Goal: Task Accomplishment & Management: Manage account settings

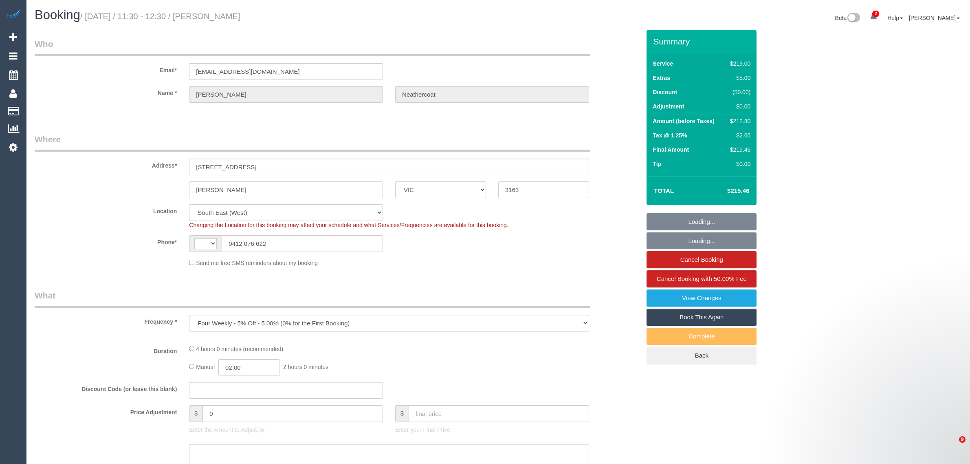
select select "VIC"
select select "object:535"
select select "string:stripe-pm_1PLM302GScqysDRVJVbjVhsq"
select select "number:29"
select select "number:14"
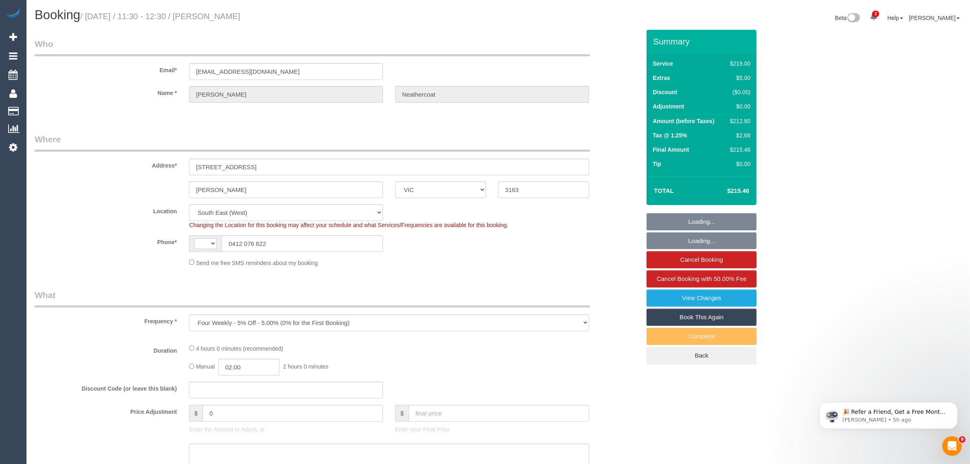
select select "number:19"
select select "number:36"
select select "number:33"
select select "string:AU"
click at [300, 248] on input "0412 076 622" at bounding box center [302, 243] width 161 height 17
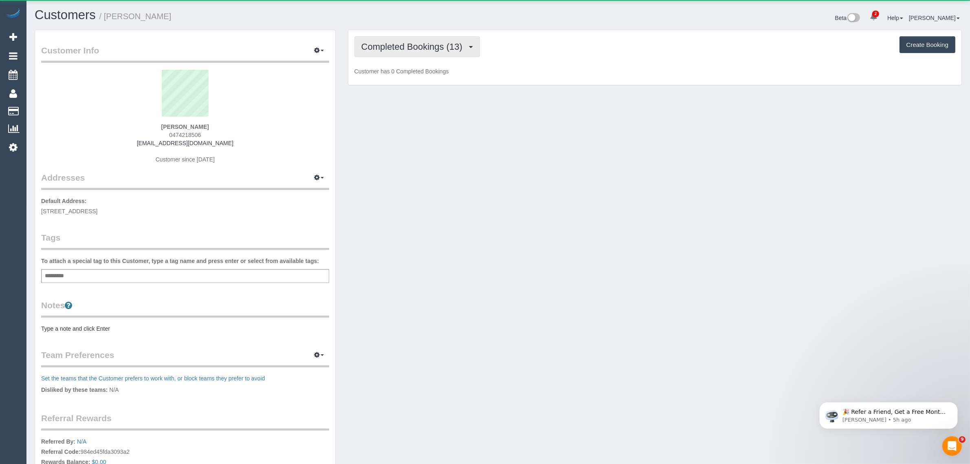
click at [378, 43] on span "Completed Bookings (13)" at bounding box center [413, 47] width 105 height 10
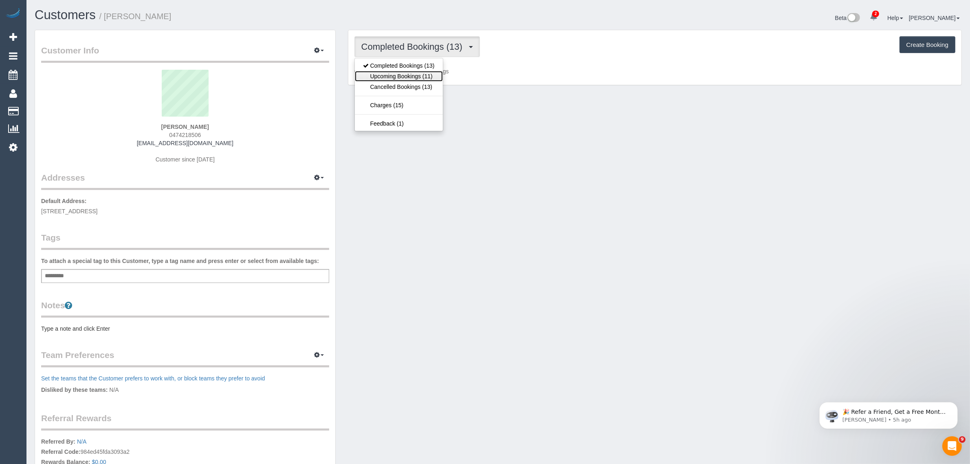
click at [380, 74] on link "Upcoming Bookings (11)" at bounding box center [399, 76] width 88 height 11
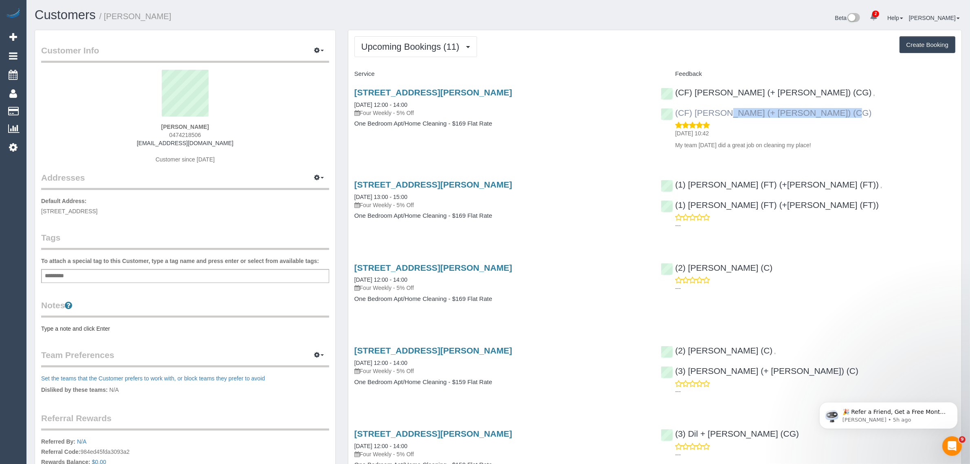
drag, startPoint x: 940, startPoint y: 90, endPoint x: 815, endPoint y: 90, distance: 124.3
click at [815, 90] on div "(CF) Ahmedi (+ Mukthar) (CG) , (CF) Mukthar (+ Ahmedi) (CG) 21/06/2025 10:42 My…" at bounding box center [808, 117] width 307 height 72
copy link "CF) Mukthar (+ Ahmedi) (CG)"
click at [430, 49] on span "Upcoming Bookings (11)" at bounding box center [412, 47] width 102 height 10
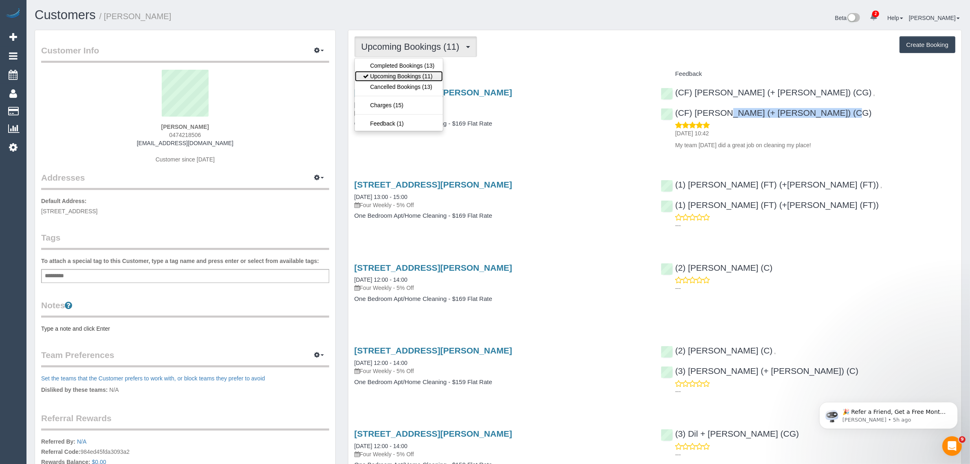
click at [405, 77] on link "Upcoming Bookings (11)" at bounding box center [399, 76] width 88 height 11
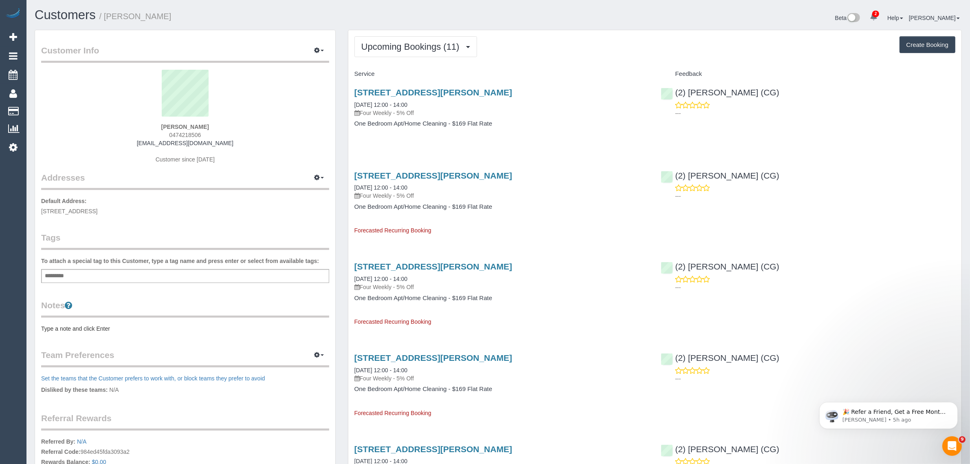
drag, startPoint x: 808, startPoint y: 147, endPoint x: 785, endPoint y: 109, distance: 44.7
click at [673, 90] on div "(2) Gurpreet Kaur (CG) ---" at bounding box center [808, 101] width 307 height 40
copy link "(2) [PERSON_NAME] (CG)"
drag, startPoint x: 443, startPoint y: 103, endPoint x: 350, endPoint y: 103, distance: 92.5
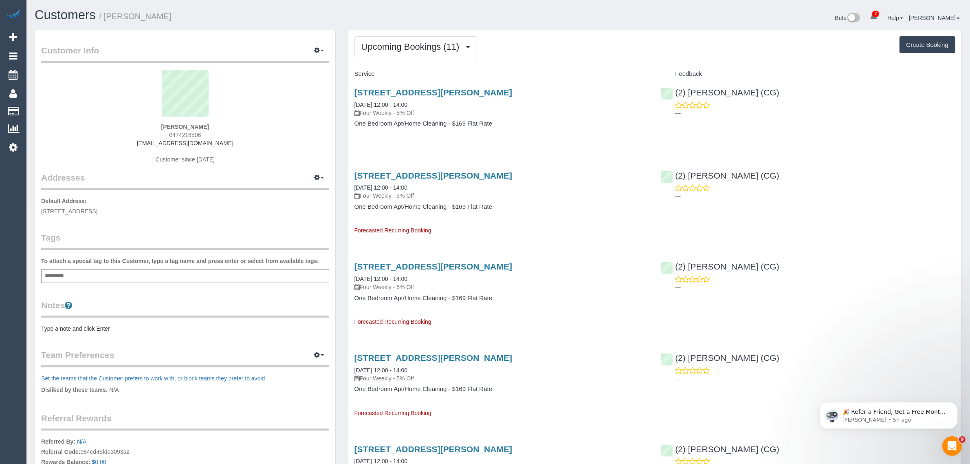
click at [350, 103] on div "55 Collins Street, Unit 212, Essendon, VIC 3040 15/08/2025 12:00 - 14:00 Four W…" at bounding box center [501, 112] width 307 height 63
copy link "15/08/2025 12:00 - 14:00"
click at [97, 209] on span "1104/139 Bourke Street, Melbourne, VIC 3000" at bounding box center [69, 211] width 56 height 7
copy span "Melbourne"
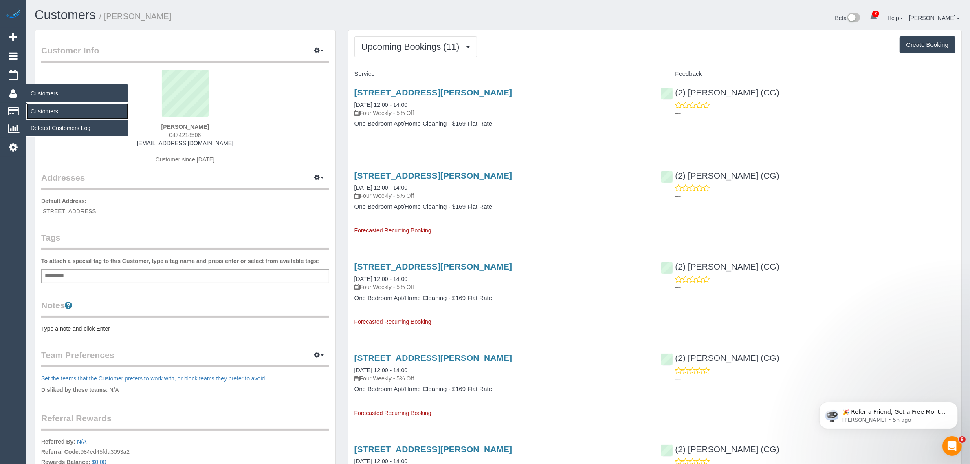
click at [43, 109] on link "Customers" at bounding box center [77, 111] width 102 height 16
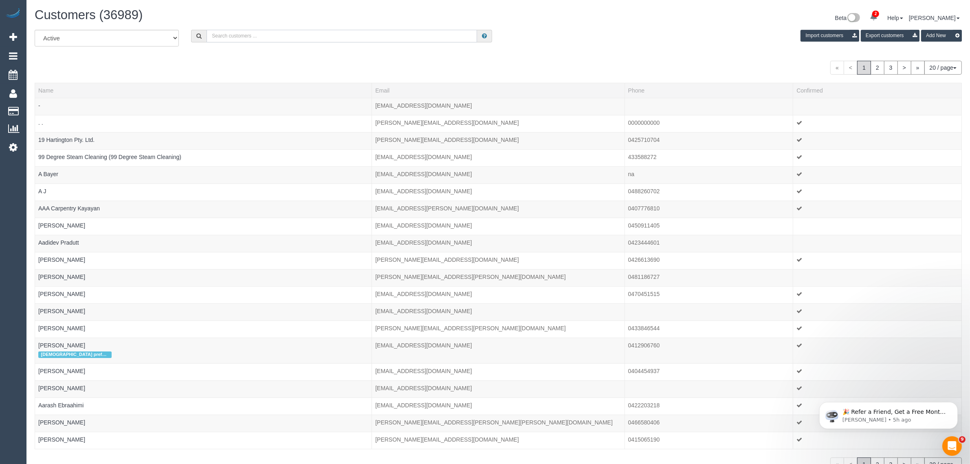
click at [263, 33] on input "text" at bounding box center [342, 36] width 271 height 13
paste input "Mark (Gabriel Ellul-Romero 's father)"
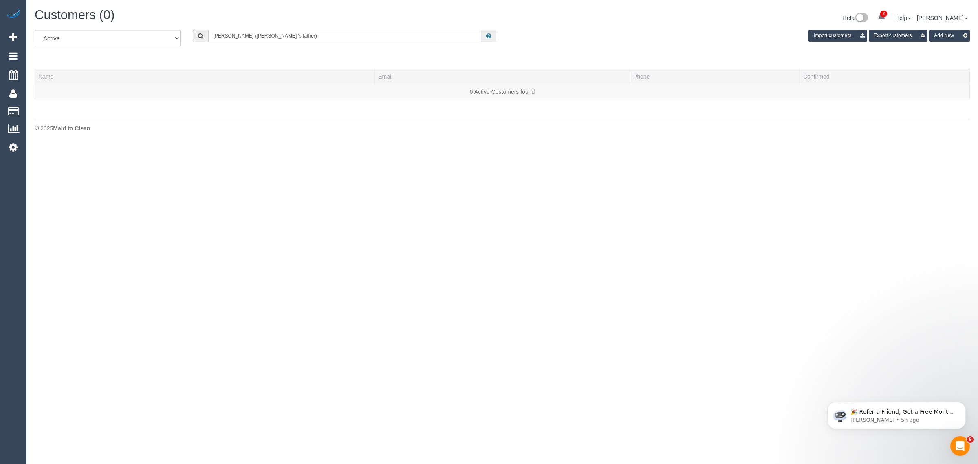
drag, startPoint x: 227, startPoint y: 31, endPoint x: 190, endPoint y: 21, distance: 38.5
click at [203, 24] on div "Customers (0) Beta 2 Your Notifications You have 0 alerts × You have 2 to charg…" at bounding box center [502, 72] width 952 height 144
click at [292, 37] on input "Gabriel Ellul-Romero" at bounding box center [344, 36] width 273 height 13
click at [295, 37] on input "Gabriel Ellul-Romero" at bounding box center [344, 36] width 273 height 13
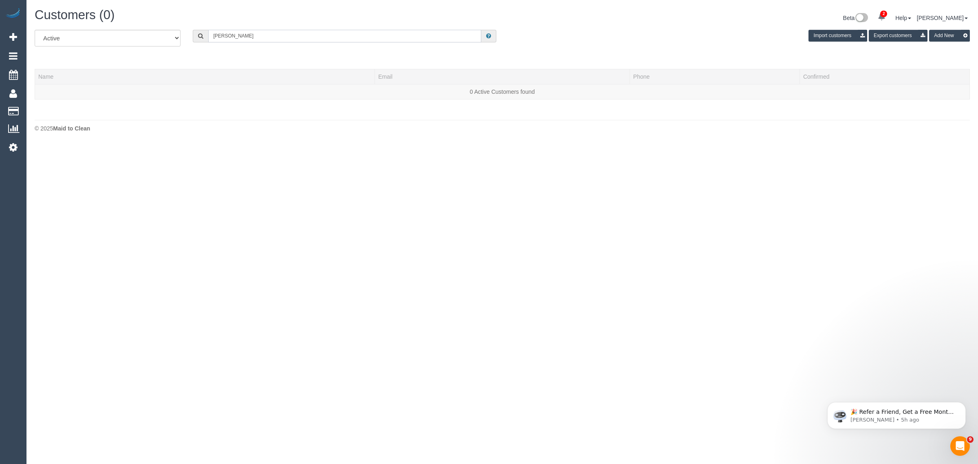
click at [295, 37] on input "Gabriel Ellul-Romero" at bounding box center [344, 36] width 273 height 13
paste input "Elsie "Joyce" Queay Just Better Care"
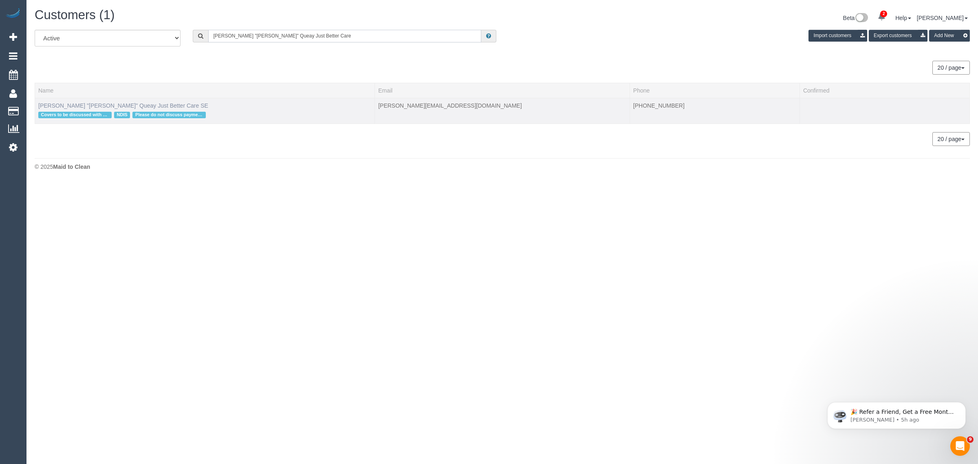
type input "Elsie "Joyce" Queay Just Better Care"
click at [98, 104] on link "Elsie "Joyce" Queay Just Better Care SE" at bounding box center [123, 105] width 170 height 7
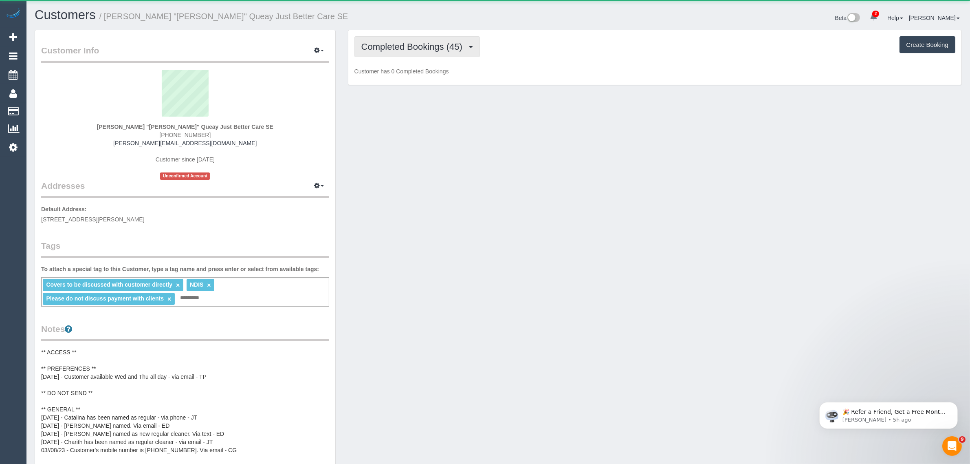
click at [440, 43] on span "Completed Bookings (45)" at bounding box center [413, 47] width 105 height 10
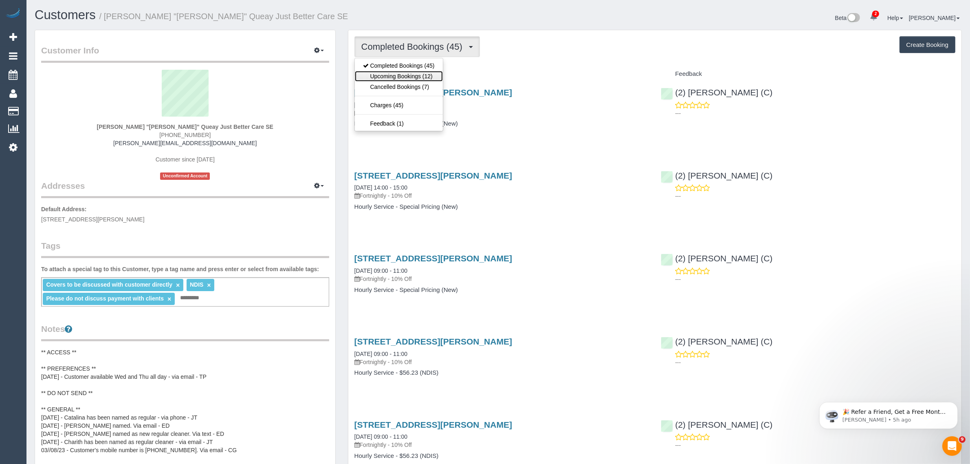
click at [414, 72] on link "Upcoming Bookings (12)" at bounding box center [399, 76] width 88 height 11
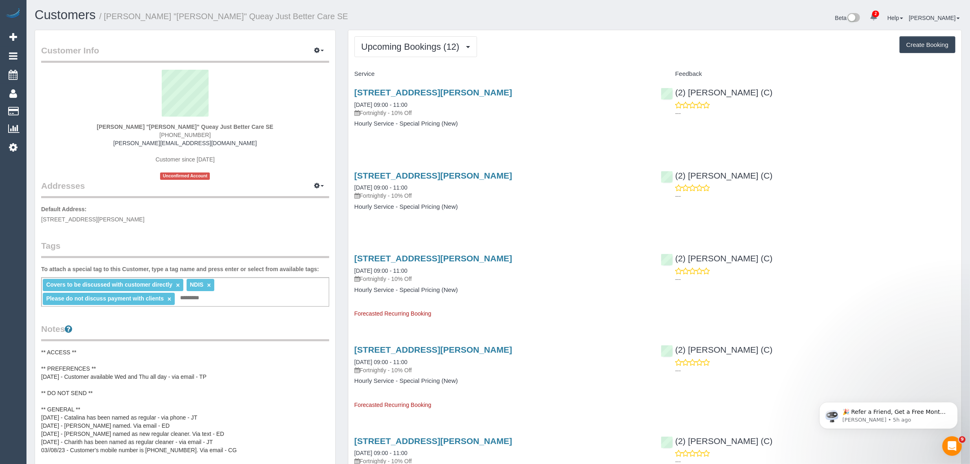
drag, startPoint x: 427, startPoint y: 106, endPoint x: 334, endPoint y: 99, distance: 93.2
click at [452, 120] on h4 "Hourly Service - Special Pricing (New)" at bounding box center [502, 123] width 295 height 7
drag, startPoint x: 418, startPoint y: 104, endPoint x: 351, endPoint y: 103, distance: 66.8
click at [351, 103] on div "Unit 96 114 Westall Road, Springvale, VIC 3171 18/08/2025 09:00 - 11:00 Fortnig…" at bounding box center [501, 112] width 307 height 63
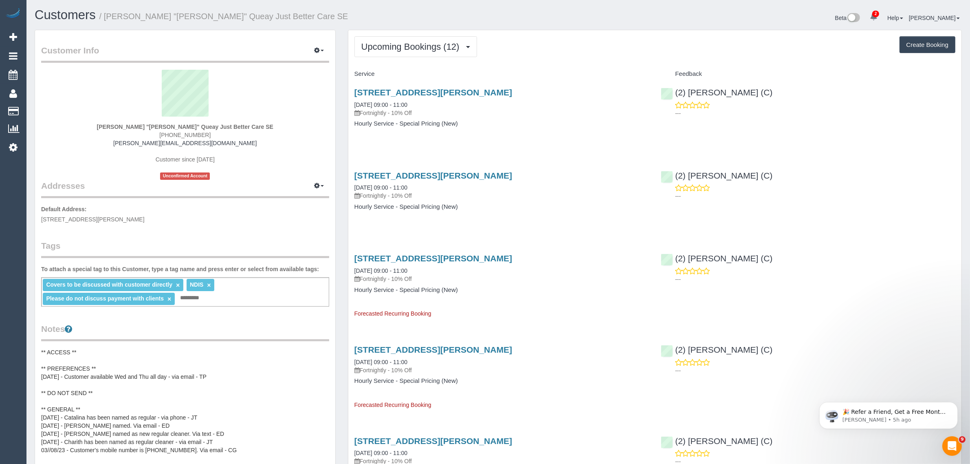
copy link "18/08/2025 09:00 - 11:00"
drag, startPoint x: 578, startPoint y: 131, endPoint x: 589, endPoint y: 132, distance: 11.0
click at [580, 132] on div "Unit 96 114 Westall Road, Springvale, VIC 3171 18/08/2025 09:00 - 11:00 Fortnig…" at bounding box center [501, 112] width 307 height 63
click at [673, 88] on div "(2) Priyanshi Patel (C) ---" at bounding box center [808, 101] width 307 height 40
copy link "(2) Priyanshi Patel (C)"
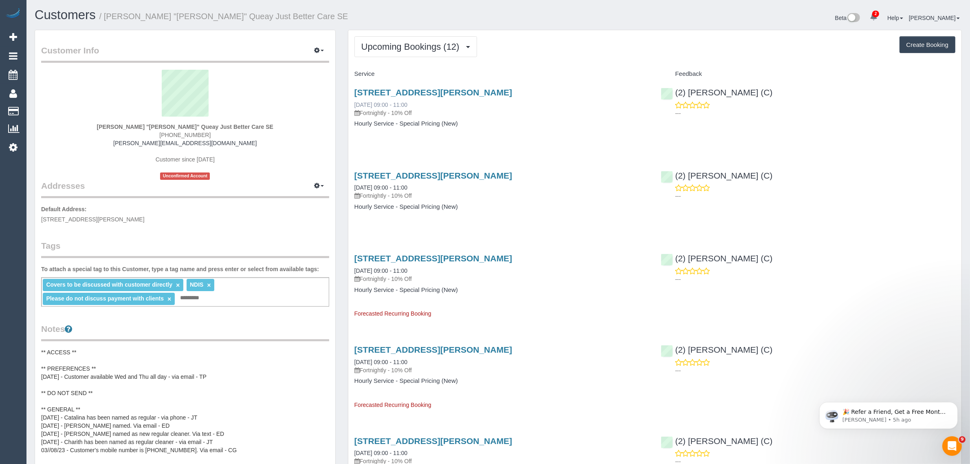
drag, startPoint x: 350, startPoint y: 104, endPoint x: 383, endPoint y: 103, distance: 32.6
click at [383, 103] on div "Unit 96 114 Westall Road, Springvale, VIC 3171 18/08/2025 09:00 - 11:00 Fortnig…" at bounding box center [501, 112] width 307 height 63
copy link "18/08/2025"
drag, startPoint x: 351, startPoint y: 186, endPoint x: 382, endPoint y: 185, distance: 31.0
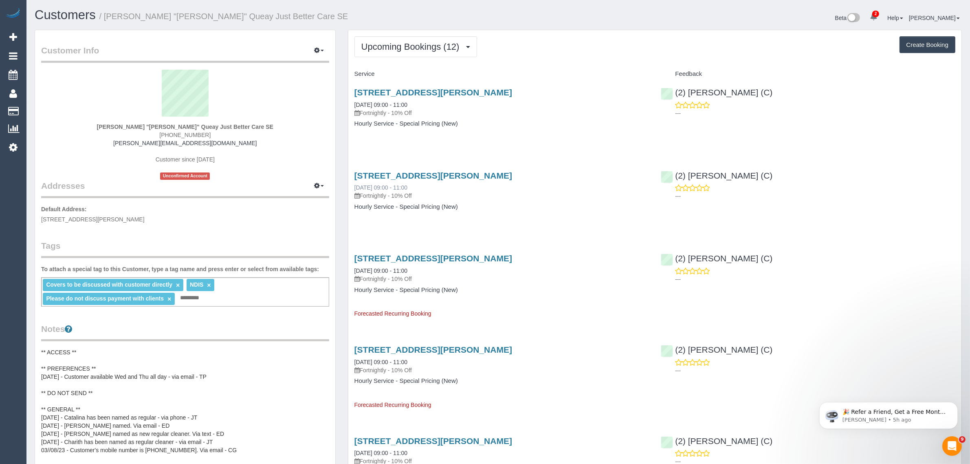
click at [382, 185] on div "Unit 96 114 Westall Road, Springvale, VIC 3171 01/09/2025 09:00 - 11:00 Fortnig…" at bounding box center [501, 195] width 307 height 63
copy link "01/09/2025"
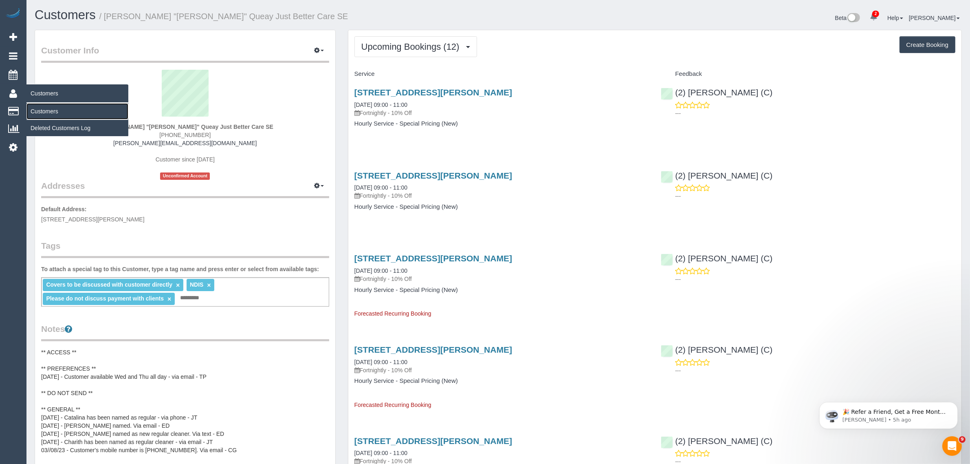
drag, startPoint x: 48, startPoint y: 109, endPoint x: 68, endPoint y: 104, distance: 21.1
click at [48, 109] on link "Customers" at bounding box center [77, 111] width 102 height 16
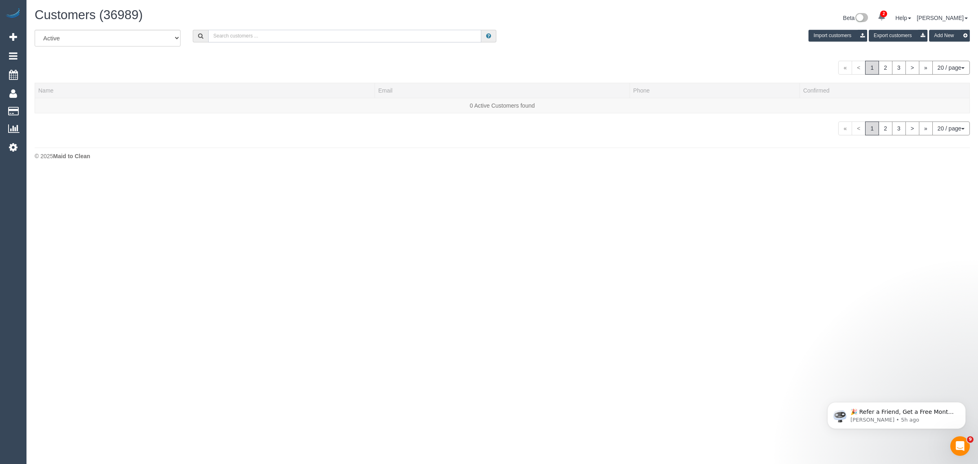
click at [324, 39] on input "text" at bounding box center [344, 36] width 273 height 13
paste input "Alexandra Field"
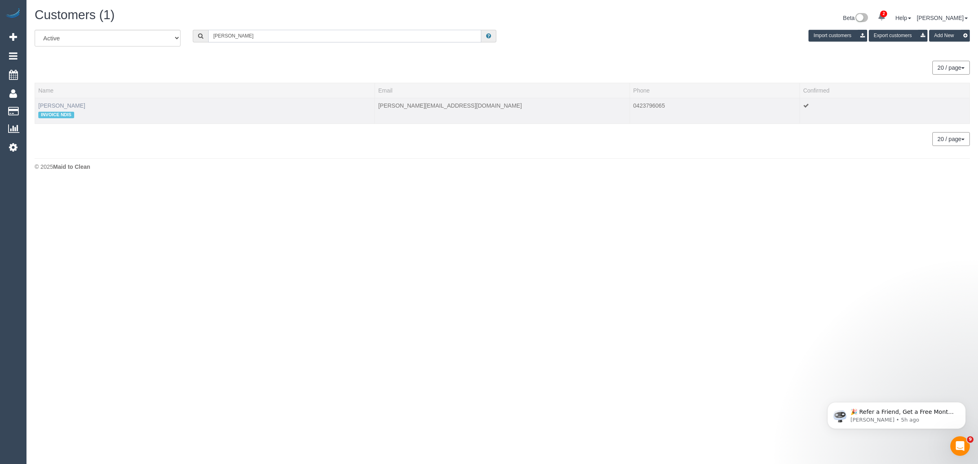
type input "Alexandra Field"
click at [74, 107] on link "Alexandra Field" at bounding box center [61, 105] width 47 height 7
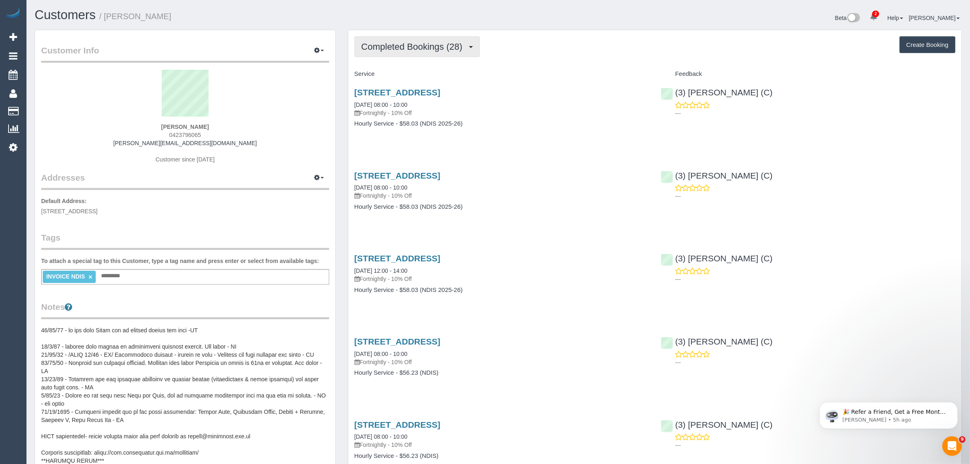
click at [450, 48] on span "Completed Bookings (28)" at bounding box center [413, 47] width 105 height 10
click at [417, 72] on link "Upcoming Bookings (12)" at bounding box center [399, 76] width 88 height 11
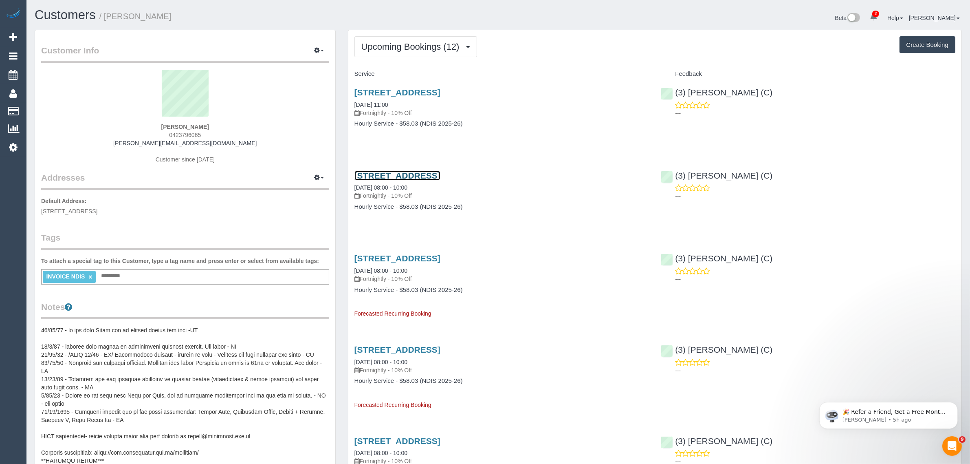
click at [395, 176] on link "31 Stevedore St, Williamstown, VIC 3016" at bounding box center [398, 175] width 86 height 9
click at [259, 347] on pre at bounding box center [185, 407] width 288 height 163
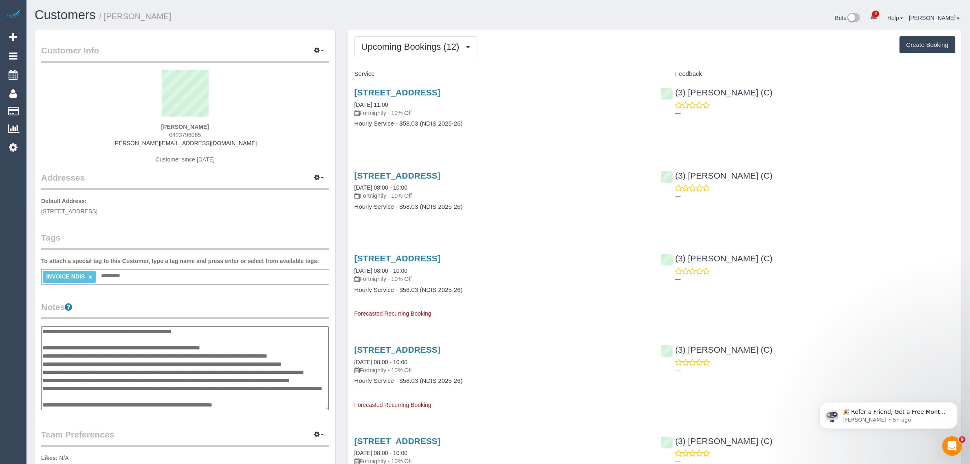
click at [47, 330] on textarea at bounding box center [185, 368] width 288 height 84
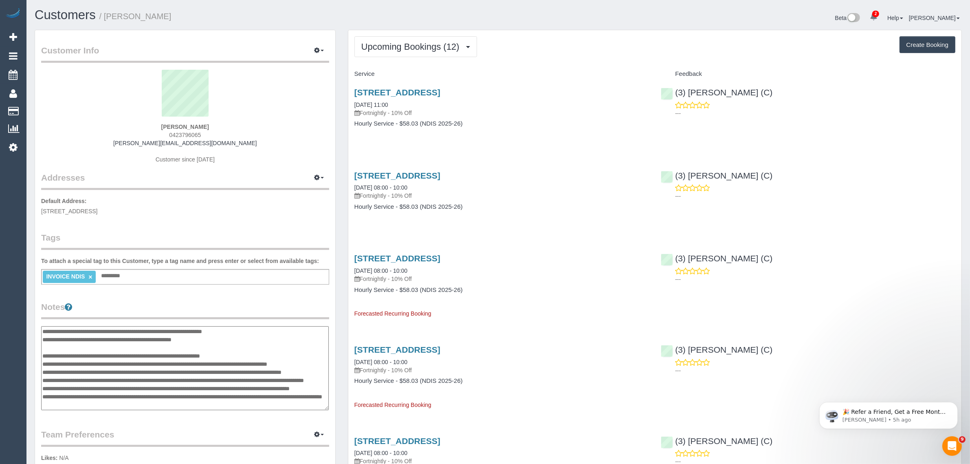
type textarea "**********"
click at [194, 314] on legend "Notes" at bounding box center [185, 310] width 288 height 18
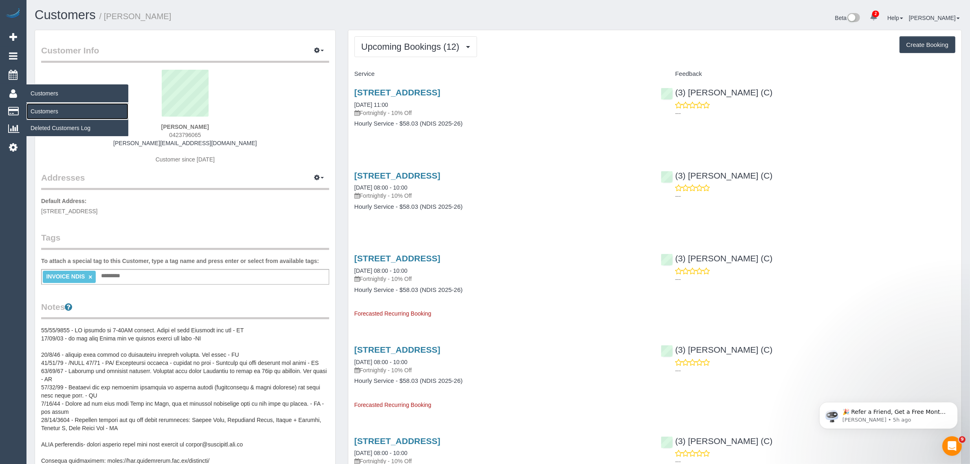
click at [53, 105] on link "Customers" at bounding box center [77, 111] width 102 height 16
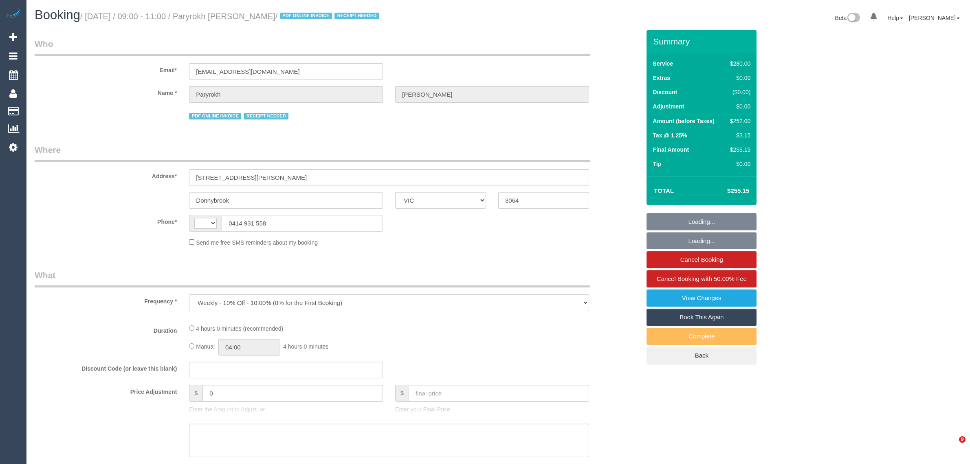
select select "VIC"
select select "string:stripe-pm_1RIkwB2GScqysDRVO7FxyKXl"
select select "number:29"
select select "number:14"
select select "number:19"
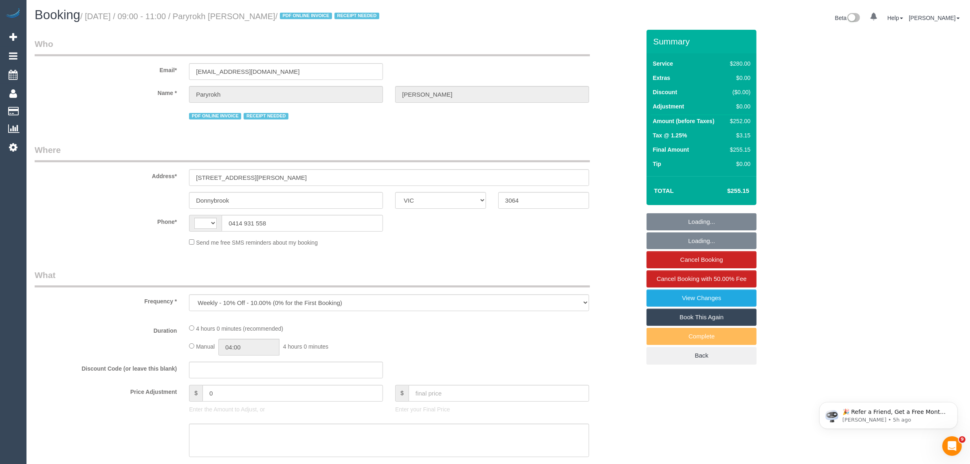
select select "number:22"
select select "number:34"
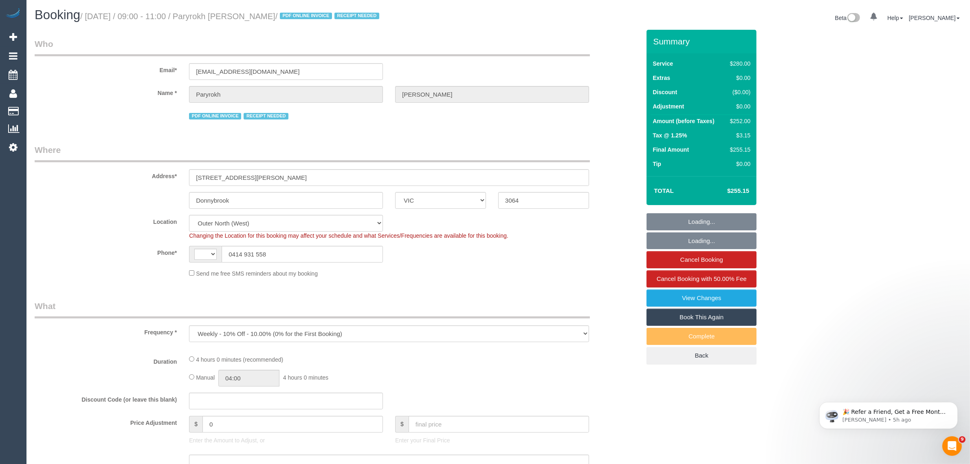
select select "string:AU"
select select "240"
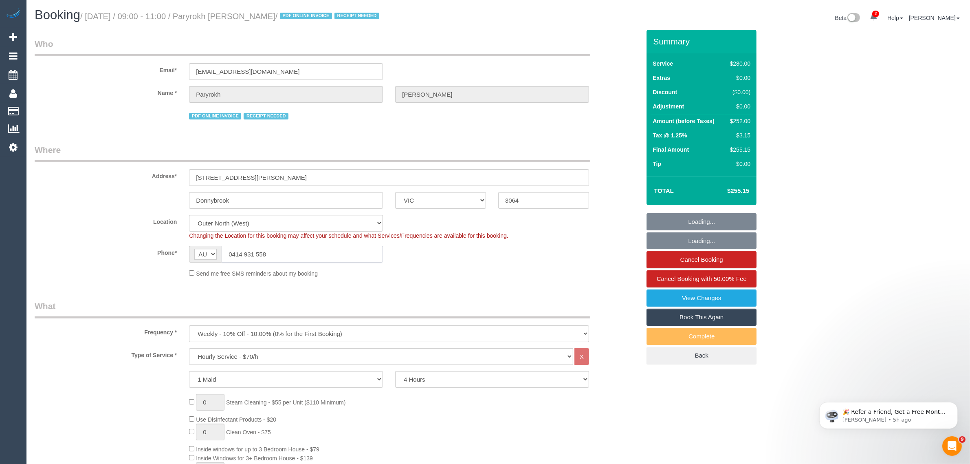
click at [321, 248] on input "0414 931 558" at bounding box center [302, 254] width 161 height 17
select select "object:1257"
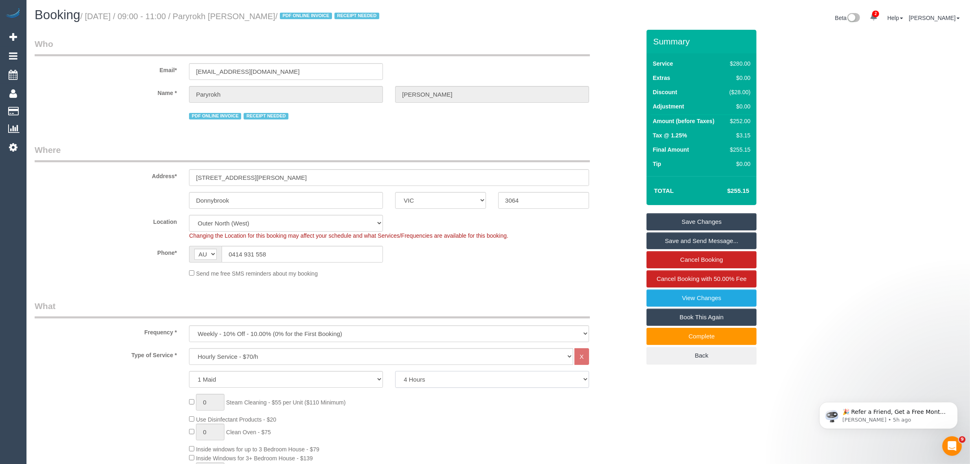
click at [530, 380] on select "2 Hours 2.5 Hours 3 Hours 3.5 Hours 4 Hours 4.5 Hours 5 Hours 5.5 Hours 6 Hours…" at bounding box center [492, 379] width 194 height 17
select select "210"
click at [395, 371] on select "2 Hours 2.5 Hours 3 Hours 3.5 Hours 4 Hours 4.5 Hours 5 Hours 5.5 Hours 6 Hours…" at bounding box center [492, 379] width 194 height 17
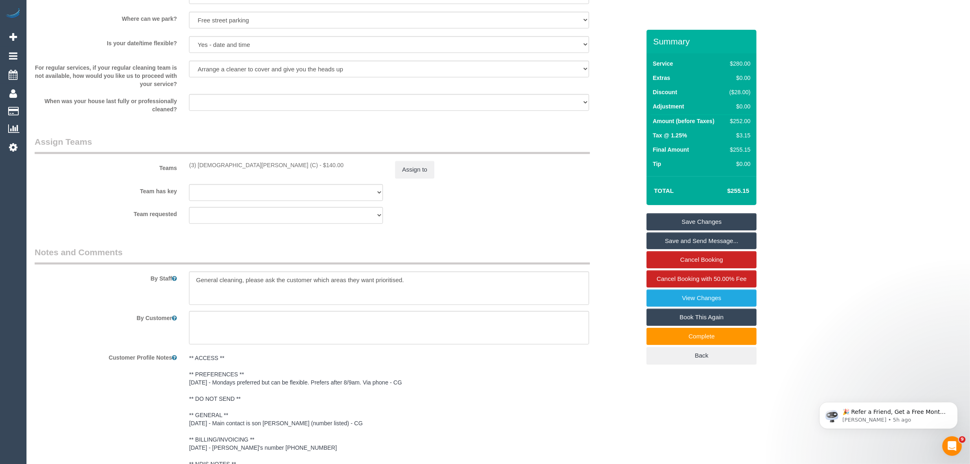
scroll to position [1221, 0]
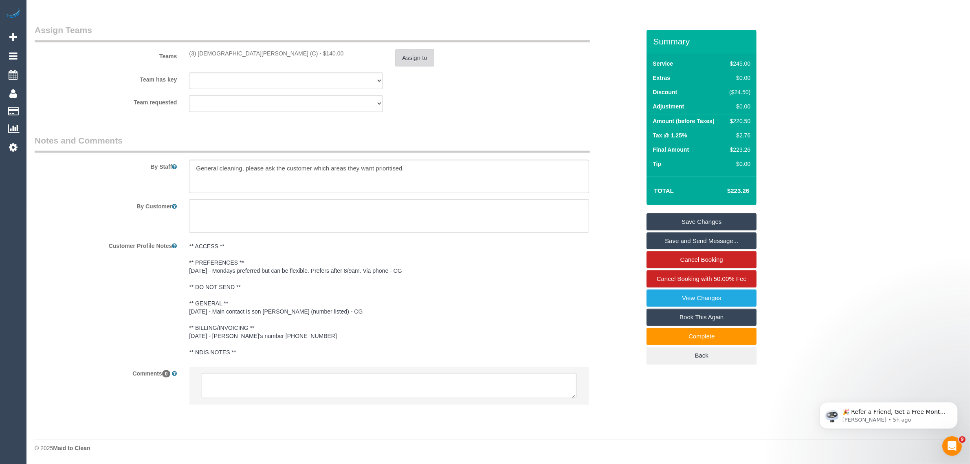
click at [416, 60] on button "Assign to" at bounding box center [414, 57] width 39 height 17
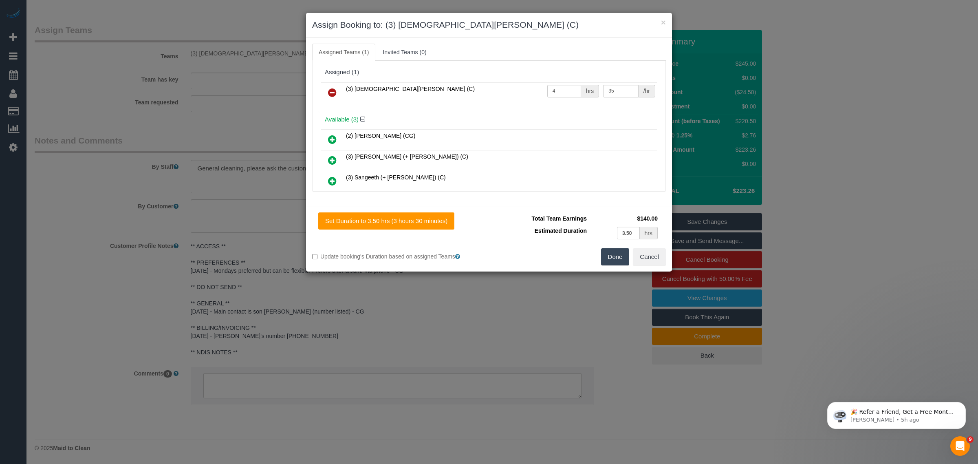
click at [555, 82] on div "(3) Buddhi Adhikari (C) 4 hrs 35 /hr" at bounding box center [489, 96] width 341 height 32
click at [572, 88] on input "4" at bounding box center [564, 91] width 34 height 13
type input "3.5"
click at [615, 253] on button "Done" at bounding box center [615, 256] width 29 height 17
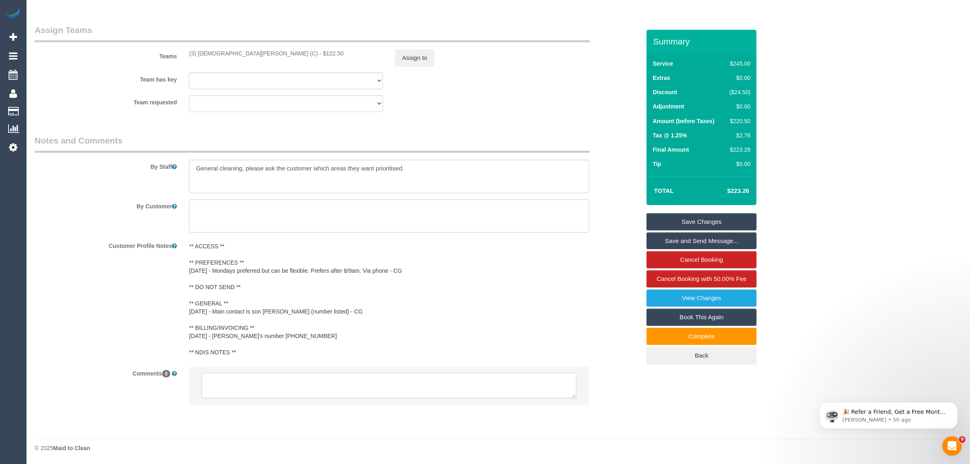
click at [394, 396] on textarea at bounding box center [389, 385] width 375 height 25
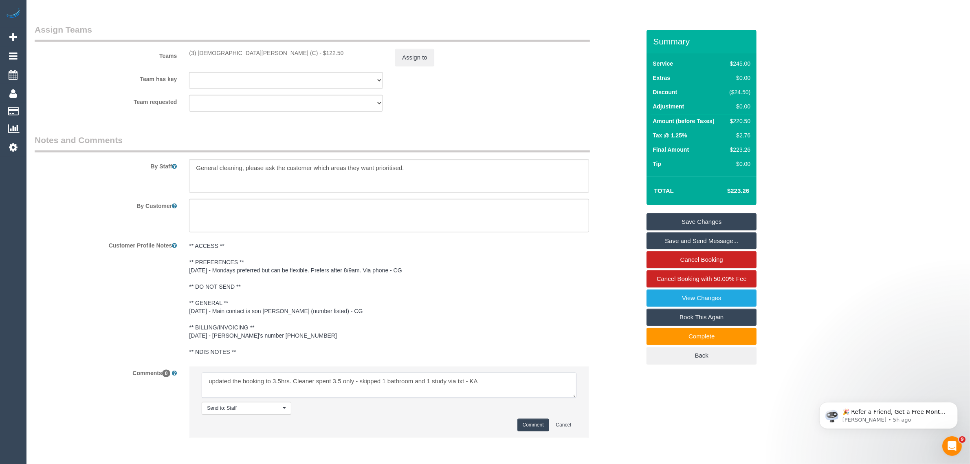
type textarea "updated the booking to 3.5hrs. Cleaner spent 3.5 only - skipped 1 bathroom and …"
click at [535, 429] on button "Comment" at bounding box center [534, 425] width 32 height 13
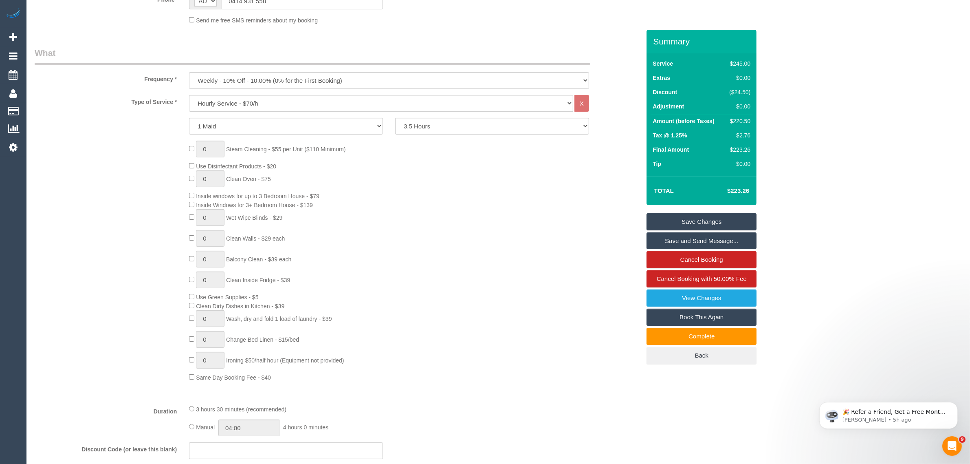
scroll to position [236, 0]
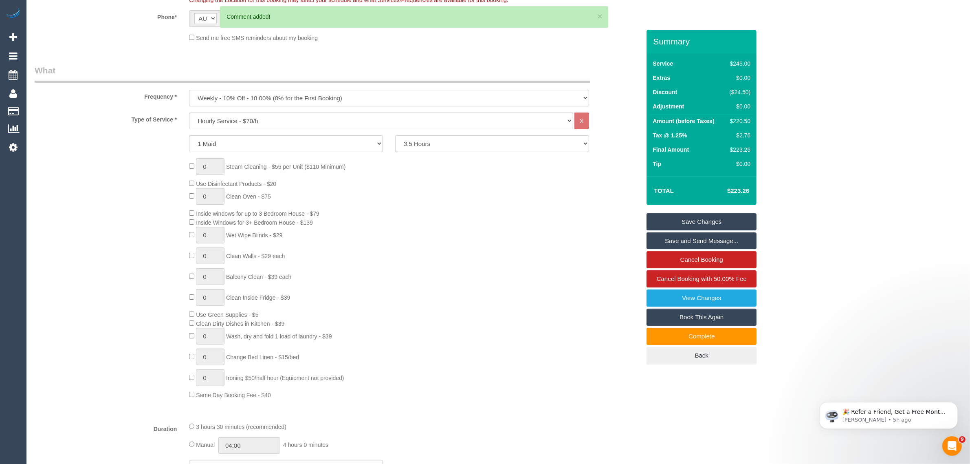
click at [712, 215] on link "Save Changes" at bounding box center [702, 221] width 110 height 17
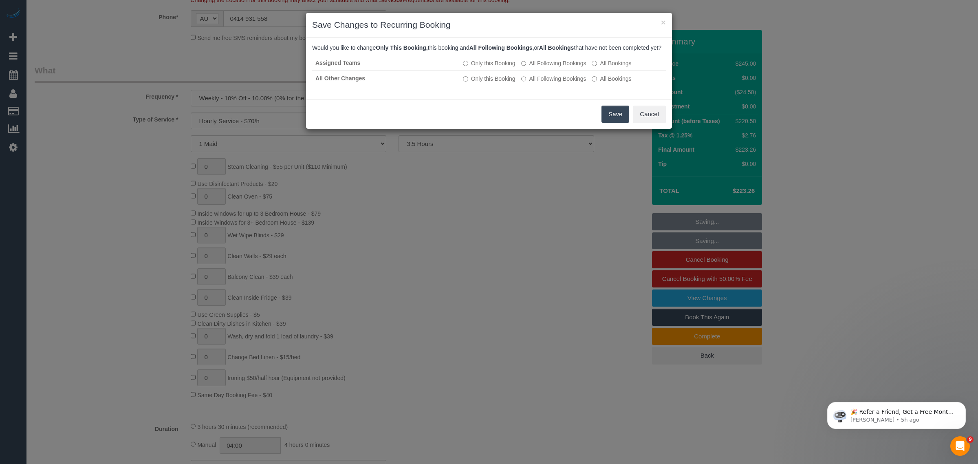
click at [608, 123] on button "Save" at bounding box center [616, 114] width 28 height 17
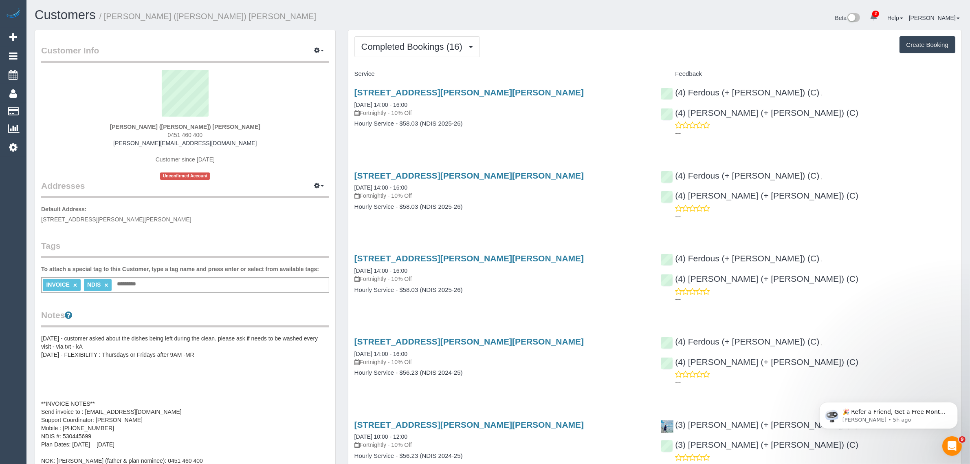
drag, startPoint x: 205, startPoint y: 133, endPoint x: 160, endPoint y: 134, distance: 44.8
click at [160, 134] on div "Gabriel (Alexia) Ellul-Romero 0451 460 400 gabriel.communitysolutions@fake.com …" at bounding box center [185, 125] width 288 height 110
copy span "0451 460 400"
click at [399, 52] on button "Completed Bookings (16)" at bounding box center [418, 46] width 126 height 21
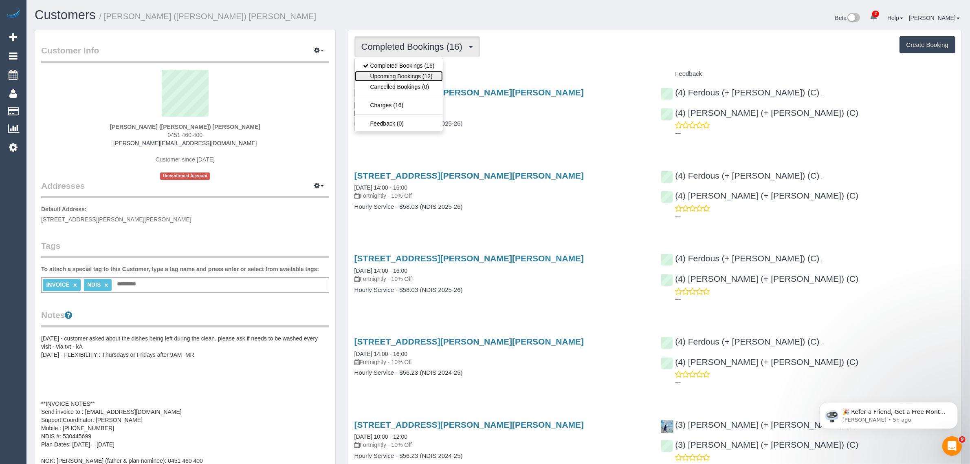
click at [397, 72] on link "Upcoming Bookings (12)" at bounding box center [399, 76] width 88 height 11
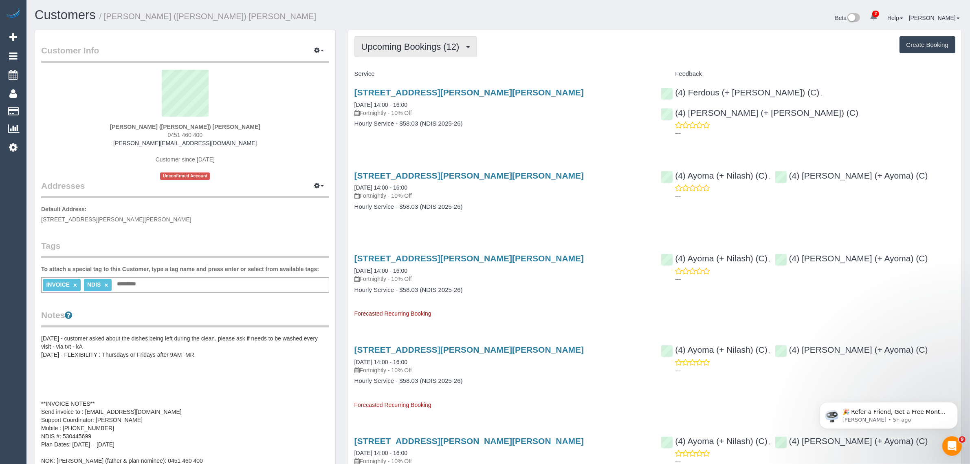
click at [435, 46] on span "Upcoming Bookings (12)" at bounding box center [412, 47] width 102 height 10
click at [416, 66] on link "Completed Bookings (16)" at bounding box center [399, 65] width 88 height 11
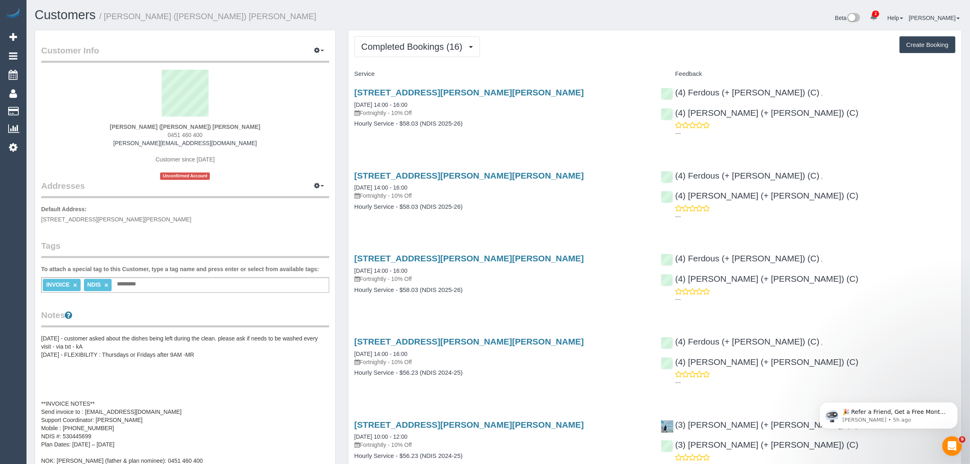
drag, startPoint x: 428, startPoint y: 105, endPoint x: 352, endPoint y: 104, distance: 76.2
click at [352, 104] on div "125 Albert Street, Preston, VIC 3072 01/08/2025 14:00 - 16:00 Fortnightly - 10%…" at bounding box center [501, 112] width 307 height 63
copy link "01/08/2025 14:00 - 16:00"
click at [410, 43] on span "Completed Bookings (16)" at bounding box center [413, 47] width 105 height 10
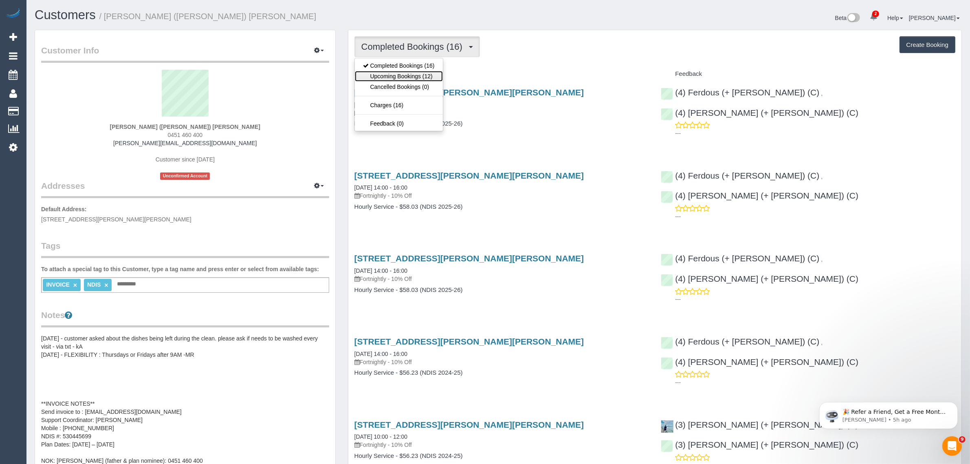
click at [392, 73] on link "Upcoming Bookings (12)" at bounding box center [399, 76] width 88 height 11
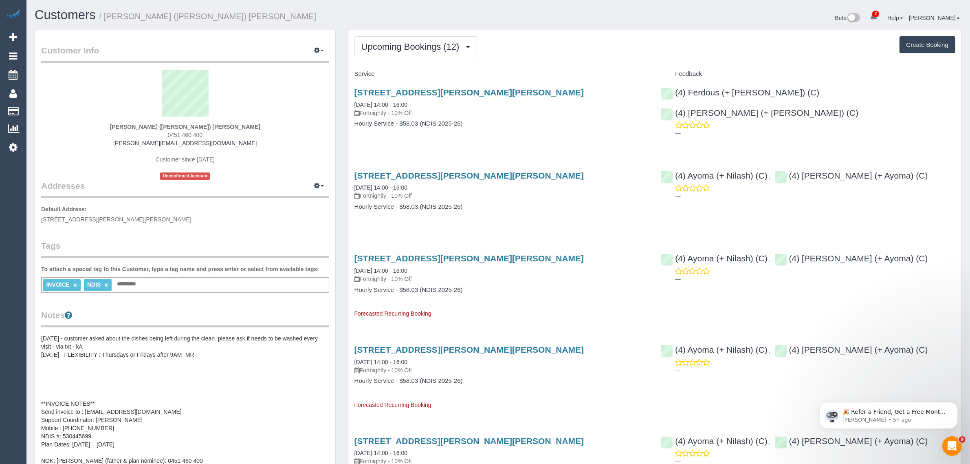
drag, startPoint x: 428, startPoint y: 103, endPoint x: 349, endPoint y: 99, distance: 79.6
click at [349, 99] on div "125 Albert Street, Preston, VIC 3072 15/08/2025 14:00 - 16:00 Fortnightly - 10%…" at bounding box center [501, 112] width 307 height 63
copy link "15/08/2025 14:00 - 16:00"
click at [624, 126] on h4 "Hourly Service - $58.03 (NDIS 2025-26)" at bounding box center [502, 123] width 295 height 7
drag, startPoint x: 914, startPoint y: 95, endPoint x: 800, endPoint y: 92, distance: 114.2
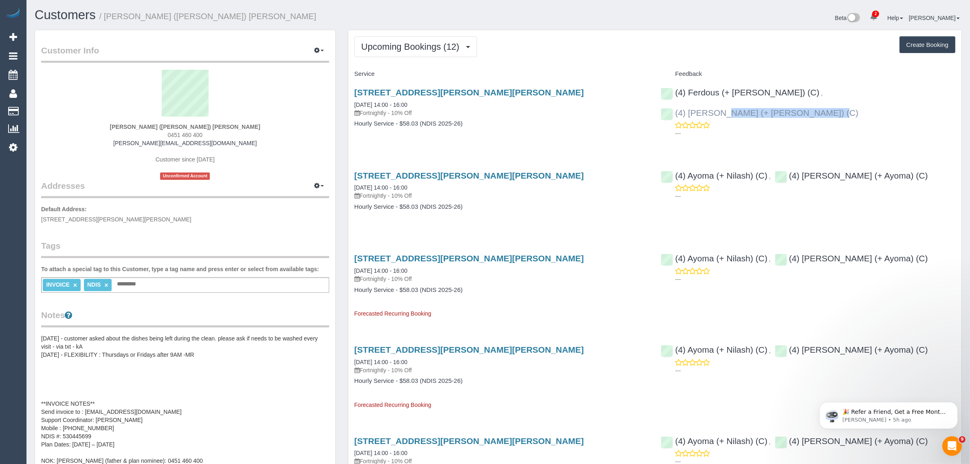
click at [800, 92] on div "(4) Ferdous (+ Forkan) (C) , (4) Forkan (+ Ferdous) (C) ---" at bounding box center [808, 111] width 307 height 60
copy link "4) Forkan (+ Ferdous) (C)"
click at [615, 194] on p "Fortnightly - 10% Off" at bounding box center [502, 196] width 295 height 8
drag, startPoint x: 351, startPoint y: 185, endPoint x: 385, endPoint y: 190, distance: 34.5
click at [385, 190] on div "125 Albert Street, Preston, VIC 3072 29/08/2025 14:00 - 16:00 Fortnightly - 10%…" at bounding box center [501, 195] width 307 height 63
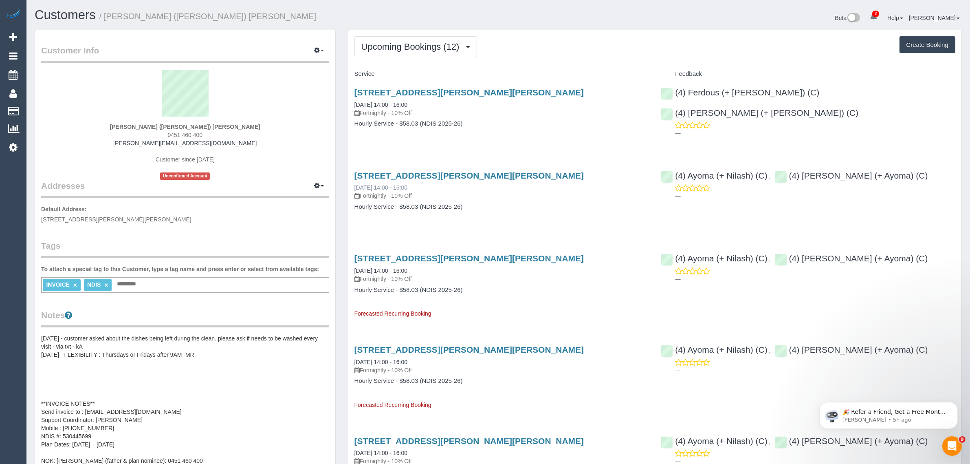
copy link "29/08/2025"
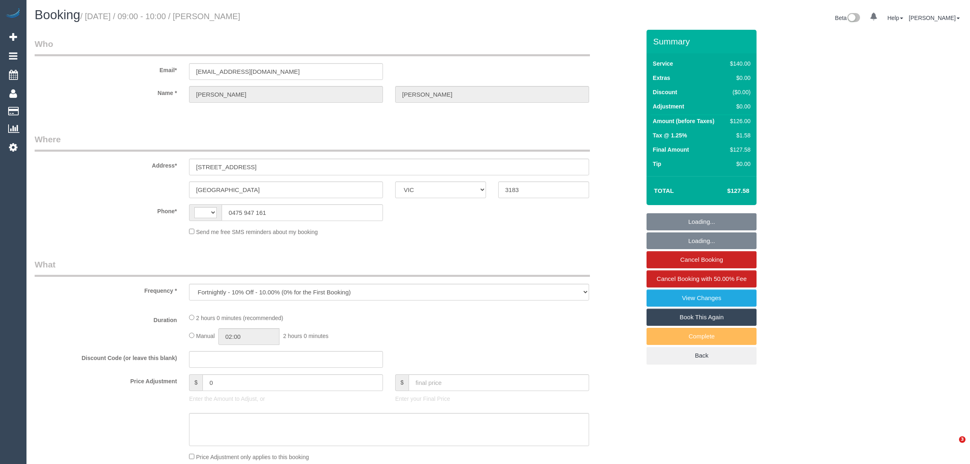
select select "VIC"
select select "string:stripe-pm_1RZgHV2GScqysDRVjifgrRAw"
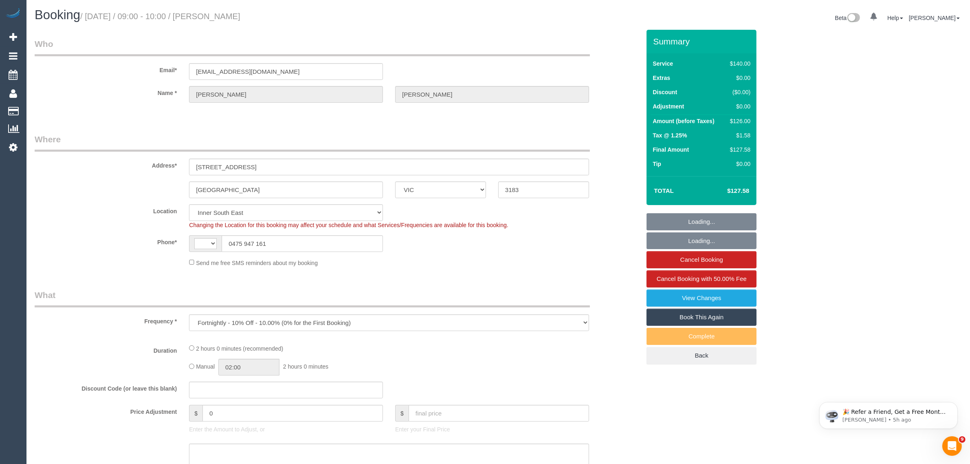
select select "string:AU"
select select "number:27"
select select "number:14"
select select "number:19"
select select "number:22"
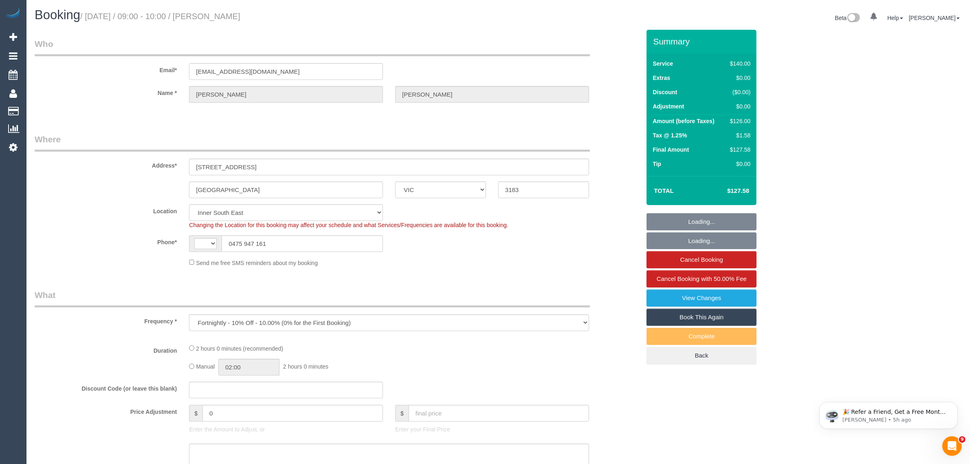
select select "number:35"
select select "number:13"
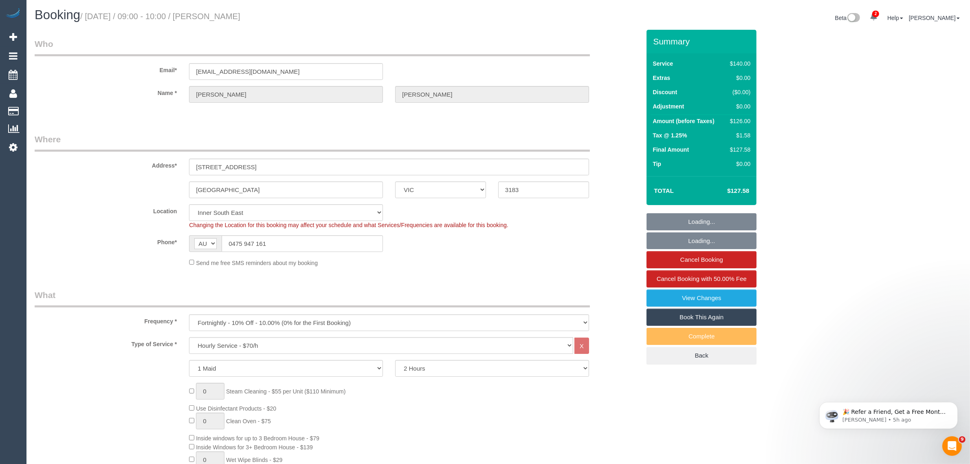
select select "object:1486"
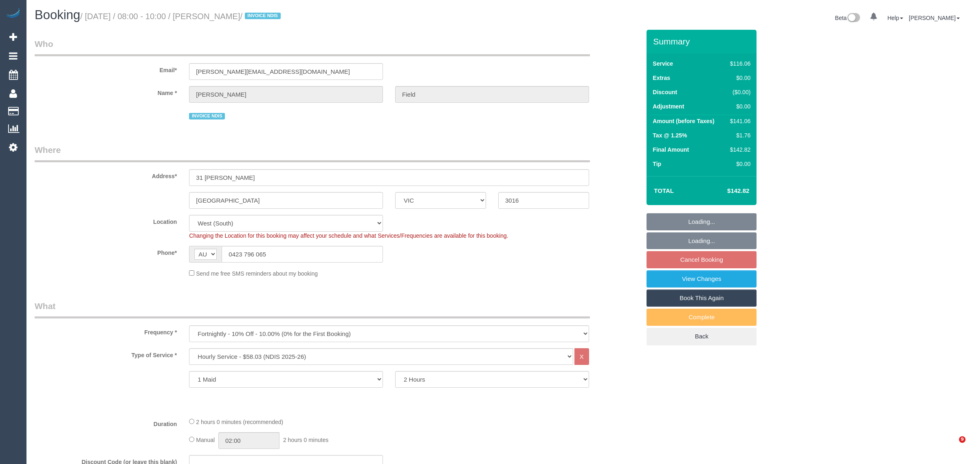
select select "VIC"
select select "string:check"
select select "number:27"
select select "number:14"
select select "number:19"
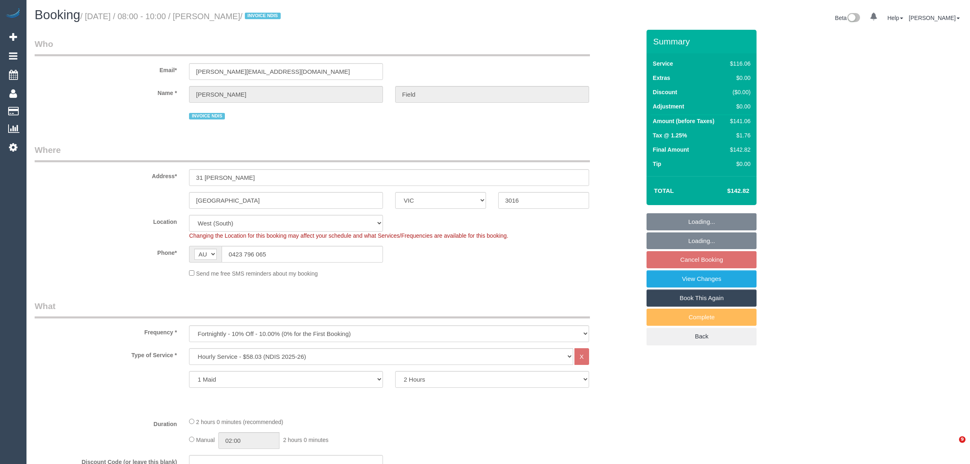
select select "number:36"
select select "number:35"
select select "number:12"
select select "spot2"
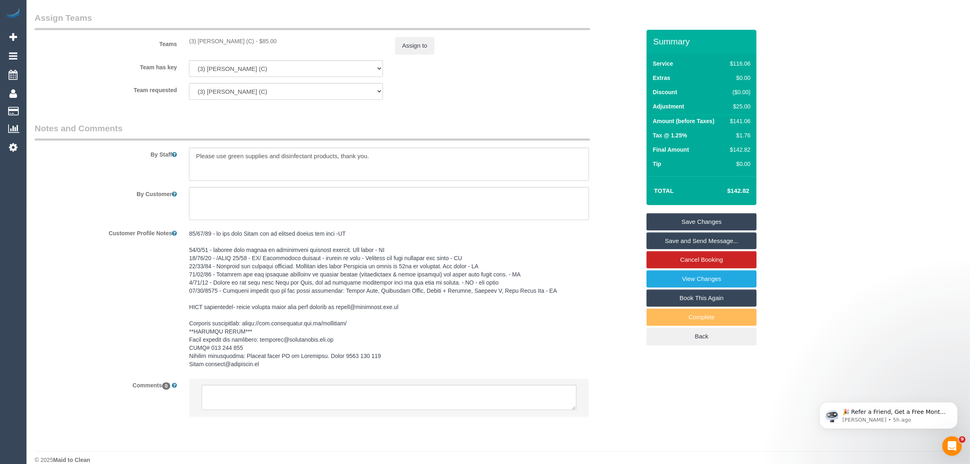
scroll to position [960, 0]
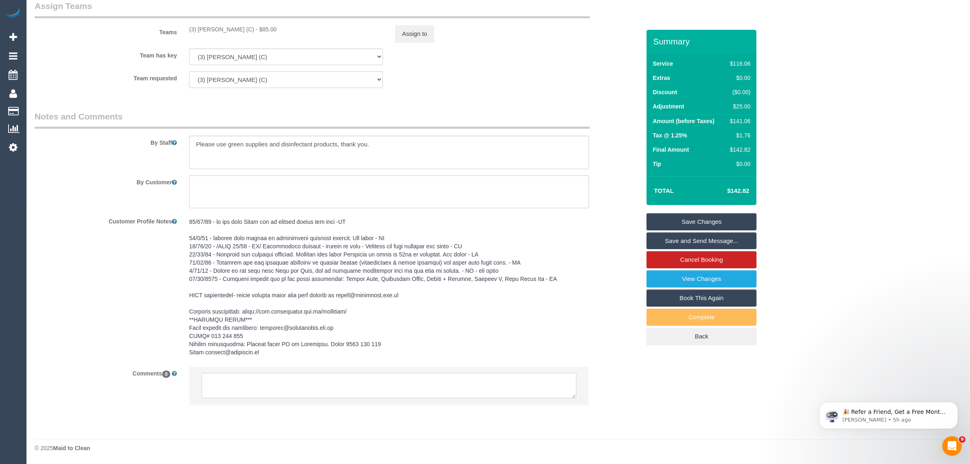
click at [473, 376] on textarea at bounding box center [389, 385] width 375 height 25
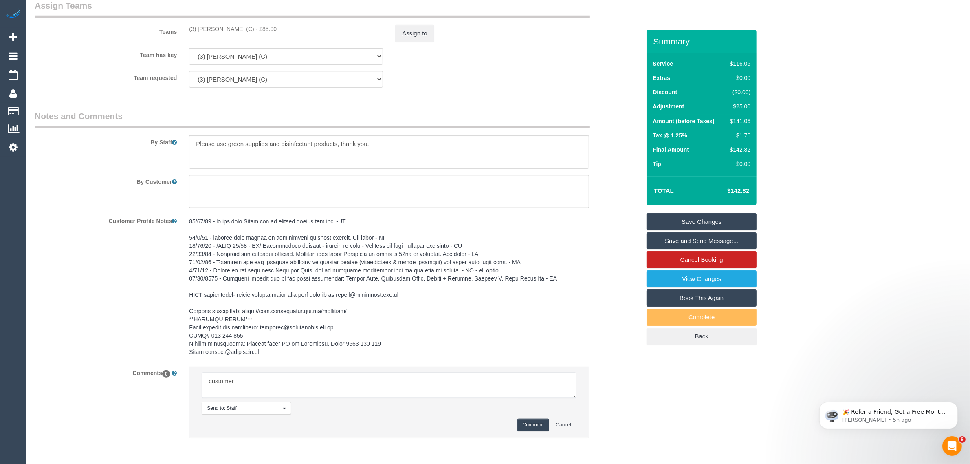
type textarea "customer"
type textarea "updated AW to 9-11AM ongoing via txt - KA"
click at [530, 434] on li "Send to: Staff Nothing selected Send to: Staff Send to: Customer Send to: Team …" at bounding box center [389, 401] width 399 height 71
click at [527, 423] on button "Comment" at bounding box center [534, 425] width 32 height 13
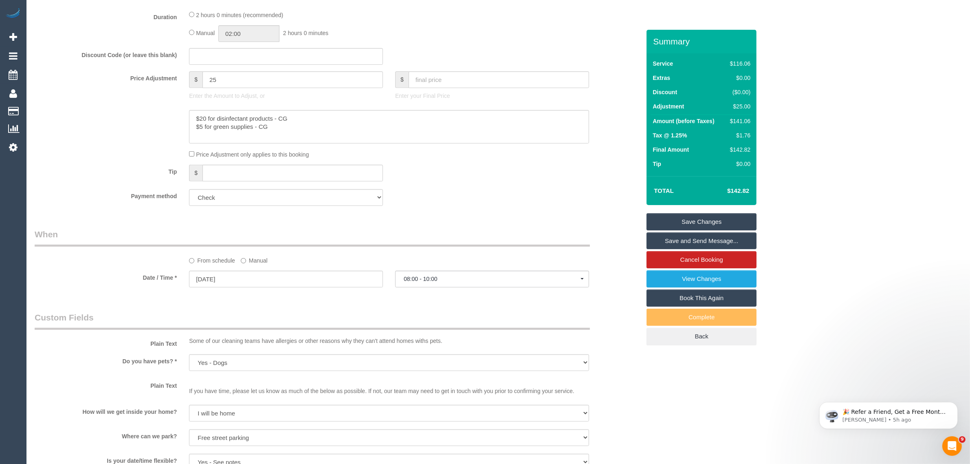
scroll to position [408, 0]
click at [458, 280] on span "08:00 - 10:00" at bounding box center [492, 278] width 177 height 7
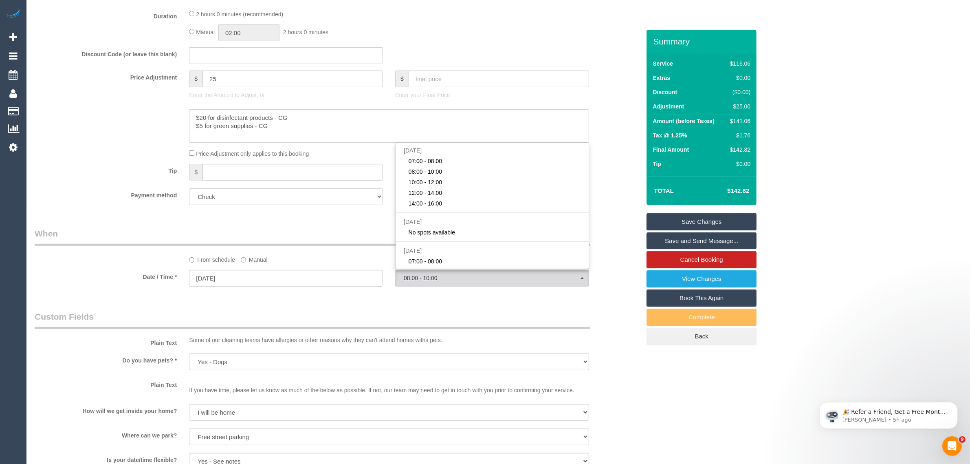
click at [357, 231] on legend "When" at bounding box center [312, 236] width 555 height 18
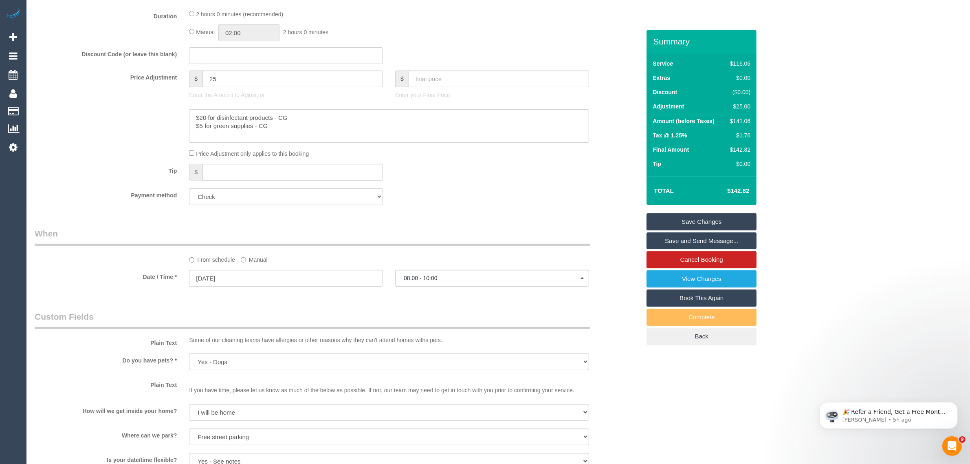
click at [265, 258] on label "Manual" at bounding box center [254, 258] width 27 height 11
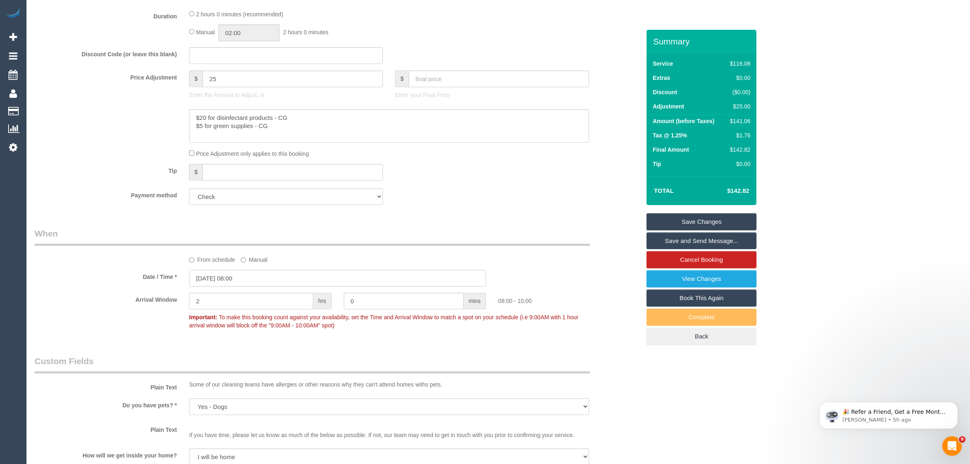
click at [289, 284] on input "[DATE] 08:00" at bounding box center [337, 278] width 297 height 17
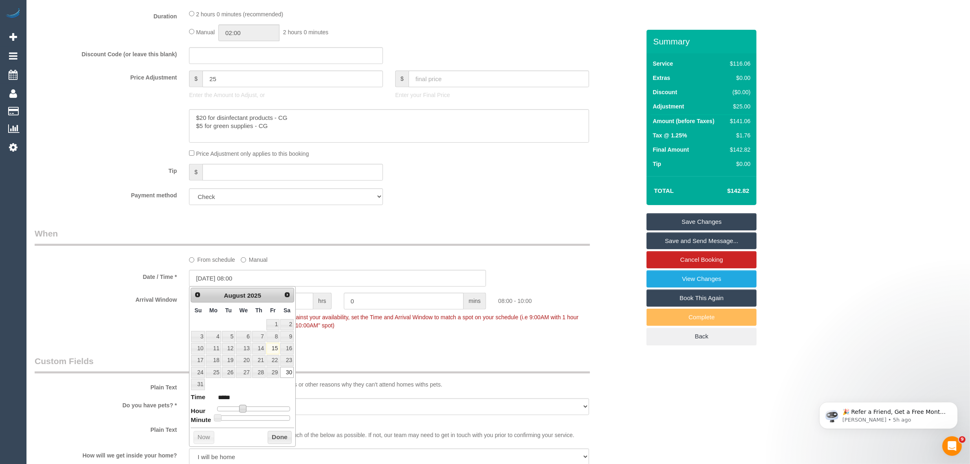
type input "[DATE] 10:00"
type input "*****"
type input "[DATE] 11:00"
type input "*****"
type input "[DATE] 10:00"
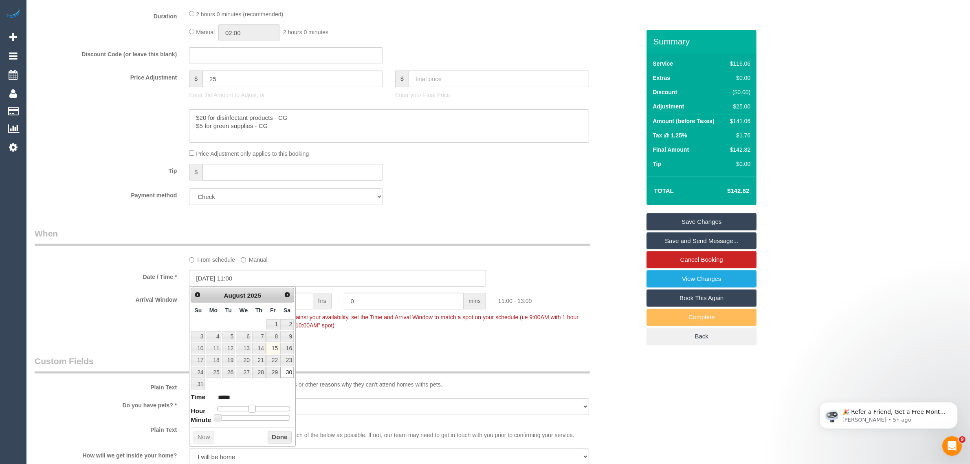
type input "*****"
type input "[DATE] 09:00"
type input "*****"
click at [247, 411] on div at bounding box center [253, 408] width 73 height 5
click at [270, 435] on button "Done" at bounding box center [280, 437] width 24 height 13
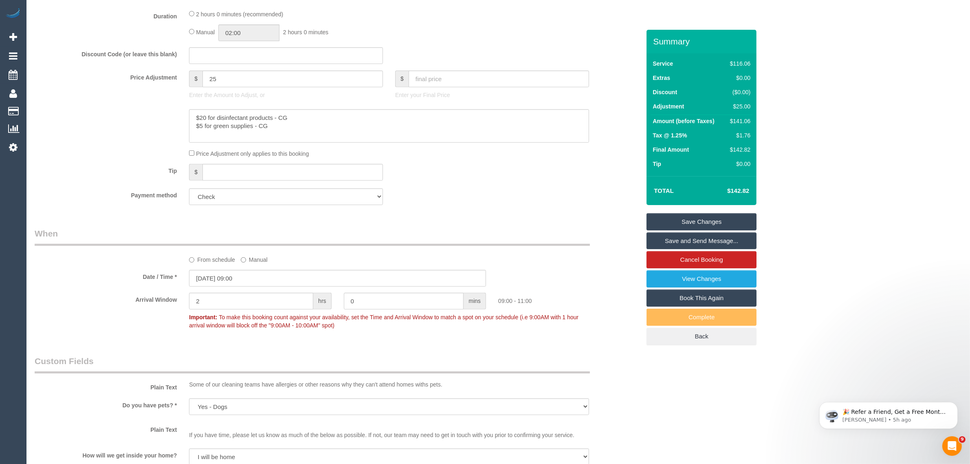
click at [432, 352] on div "Who Email* [PERSON_NAME][EMAIL_ADDRESS][DOMAIN_NAME] Name * [PERSON_NAME] Field…" at bounding box center [338, 358] width 618 height 1472
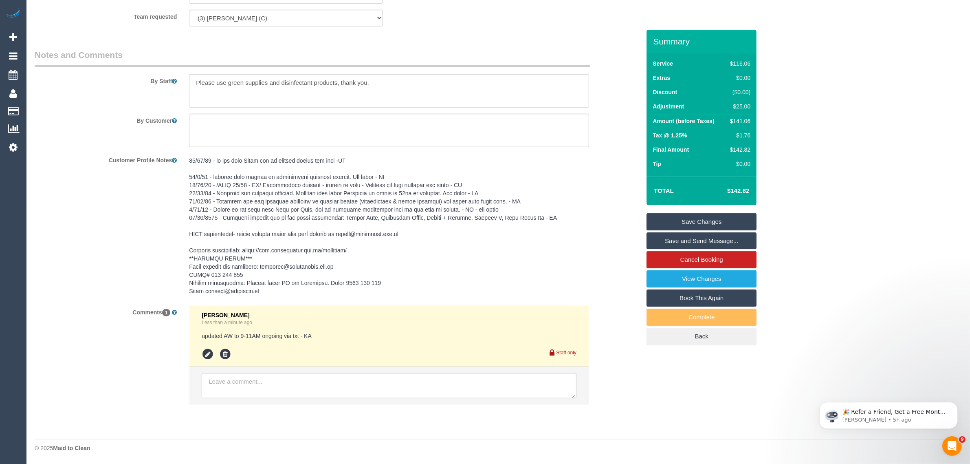
click at [720, 225] on link "Save Changes" at bounding box center [702, 221] width 110 height 17
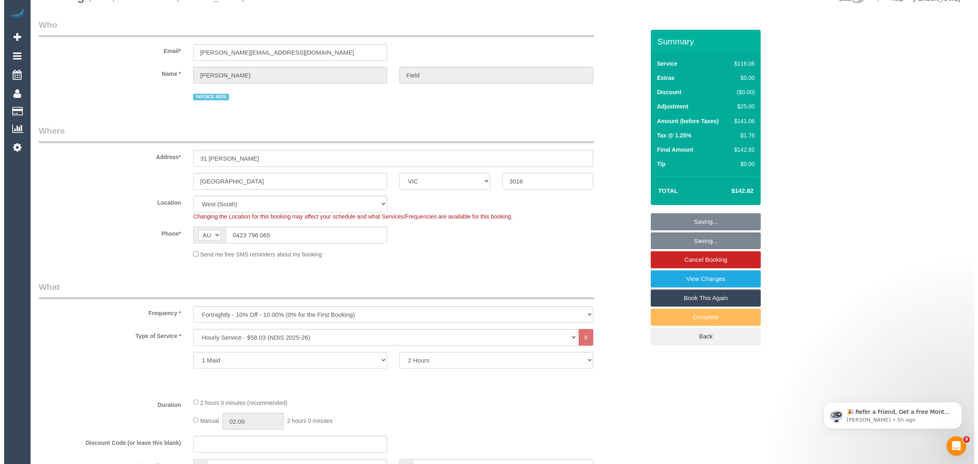
scroll to position [0, 0]
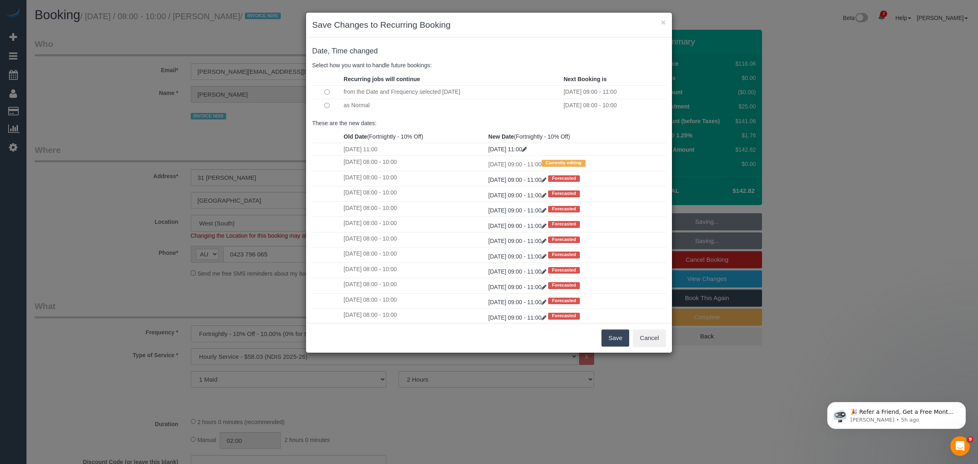
click at [617, 341] on button "Save" at bounding box center [616, 337] width 28 height 17
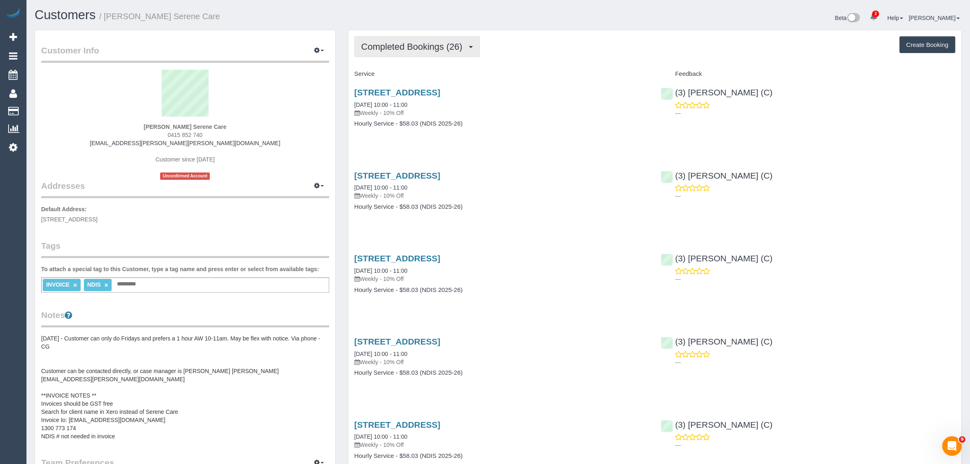
drag, startPoint x: 416, startPoint y: 47, endPoint x: 415, endPoint y: 60, distance: 13.1
click at [416, 47] on span "Completed Bookings (26)" at bounding box center [413, 47] width 105 height 10
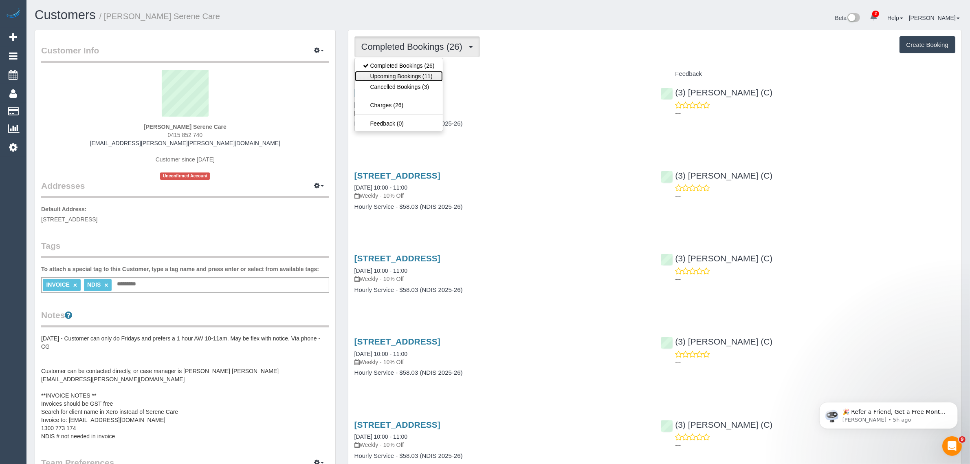
click at [408, 79] on link "Upcoming Bookings (11)" at bounding box center [399, 76] width 88 height 11
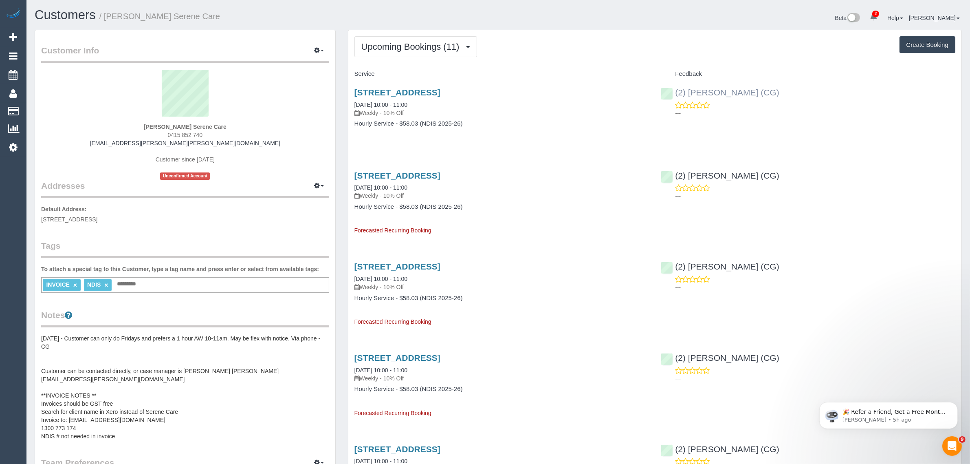
drag, startPoint x: 736, startPoint y: 90, endPoint x: 676, endPoint y: 90, distance: 60.7
click at [676, 90] on div "(2) [PERSON_NAME] (CG) ---" at bounding box center [808, 101] width 307 height 40
copy link "(2) [PERSON_NAME] (CG)"
